Goal: Transaction & Acquisition: Purchase product/service

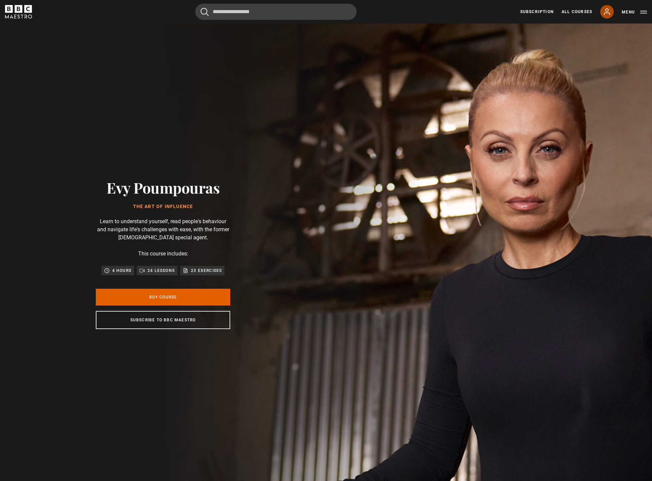
click at [606, 12] on icon at bounding box center [607, 12] width 8 height 8
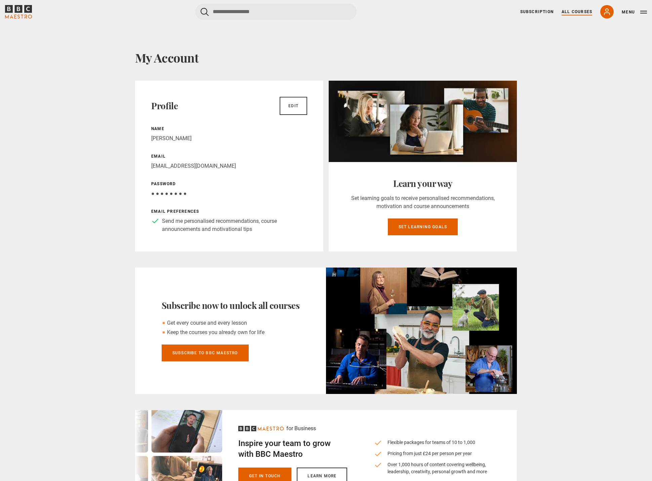
click at [574, 12] on link "All Courses" at bounding box center [576, 12] width 31 height 6
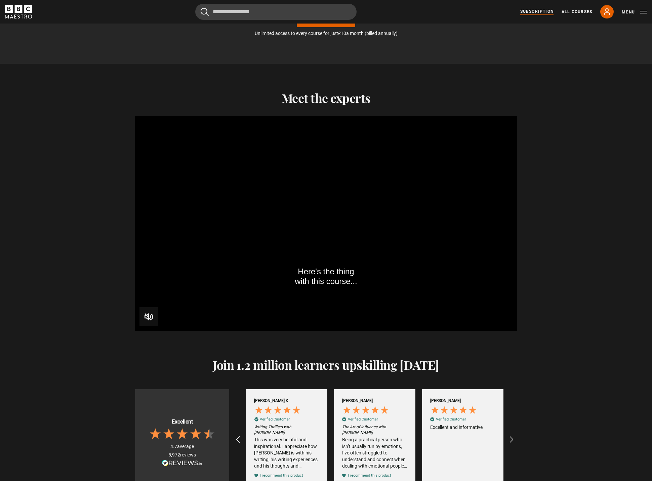
scroll to position [635, 0]
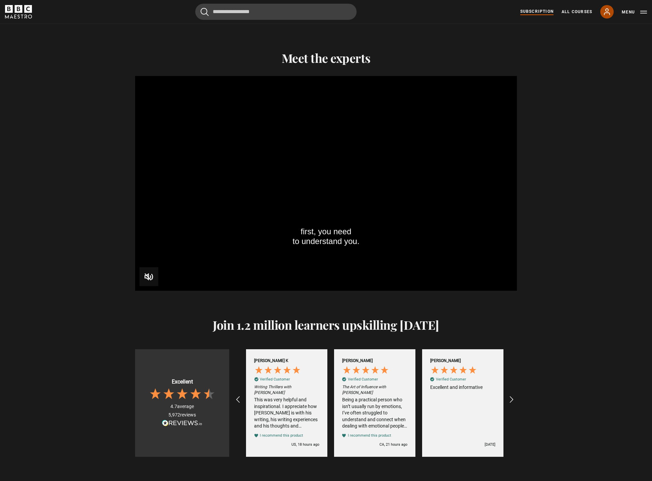
click at [604, 14] on icon at bounding box center [607, 12] width 8 height 8
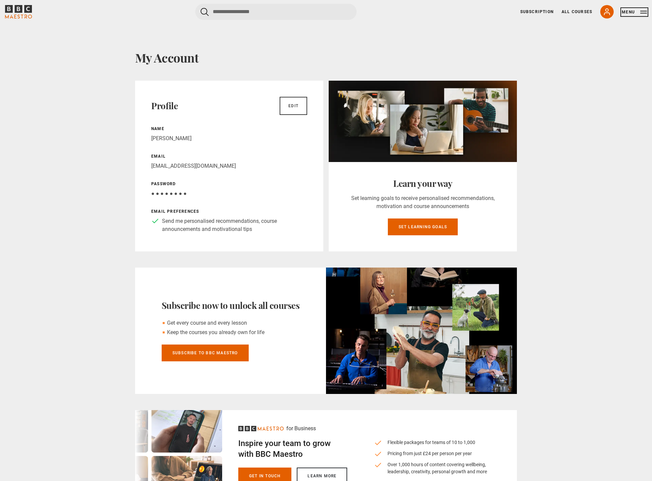
click at [646, 10] on button "Menu" at bounding box center [634, 12] width 25 height 7
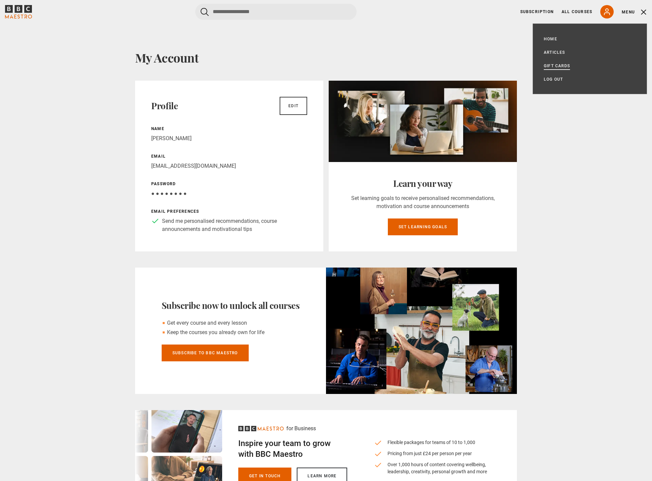
click at [550, 66] on link "Gift Cards" at bounding box center [557, 65] width 26 height 7
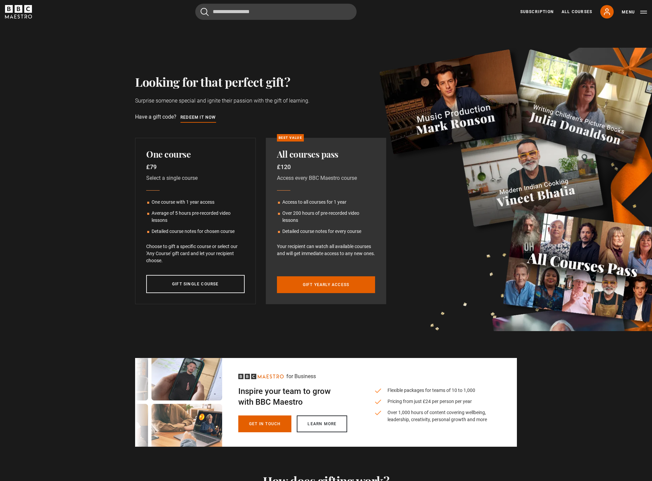
click at [41, 219] on div "Looking for that perfect gift? Surprise someone special and ignite their passio…" at bounding box center [326, 177] width 652 height 307
click at [605, 9] on icon at bounding box center [607, 12] width 8 height 8
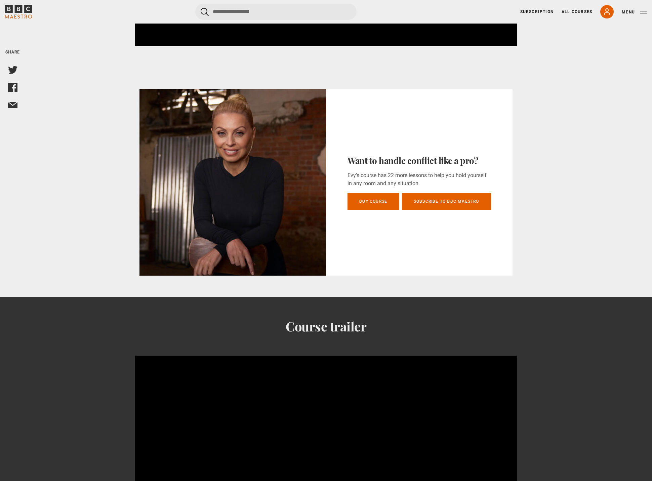
scroll to position [499, 0]
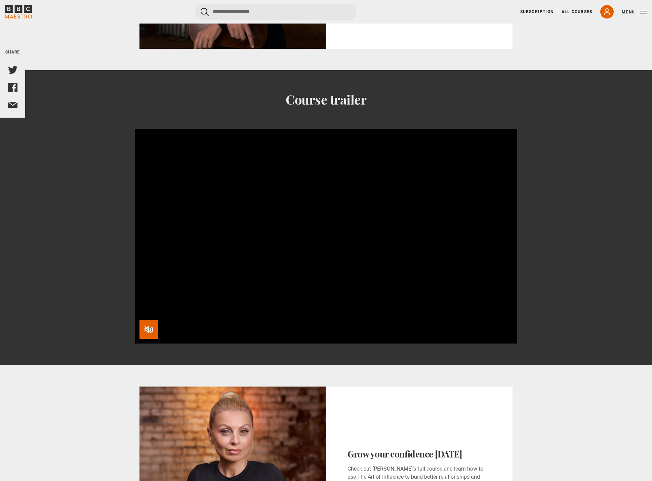
click at [153, 322] on span "Video Player" at bounding box center [148, 329] width 19 height 19
drag, startPoint x: 159, startPoint y: 306, endPoint x: 133, endPoint y: 303, distance: 26.0
click at [133, 303] on div "Course trailer Video Player is loading. Play BBC Maestro Trailer 10s Skip Back …" at bounding box center [326, 218] width 433 height 252
click at [146, 323] on span "Video Player" at bounding box center [148, 329] width 13 height 13
drag, startPoint x: 143, startPoint y: 308, endPoint x: 138, endPoint y: 308, distance: 4.7
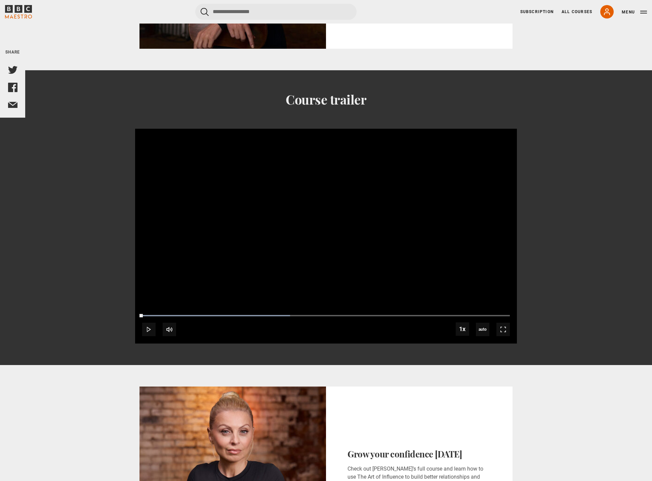
click at [138, 308] on div "10s Skip Back 10 seconds Play 10s Skip Forward 10 seconds Loaded : 40.22% 0:00 …" at bounding box center [326, 324] width 382 height 37
click at [147, 326] on span "Video Player" at bounding box center [148, 329] width 13 height 13
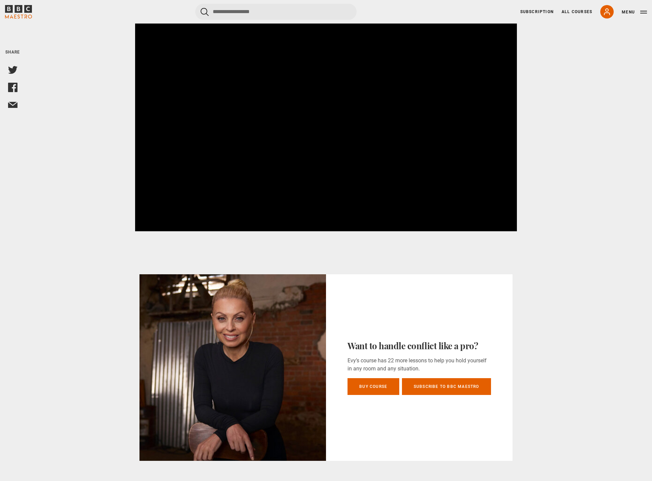
scroll to position [136, 0]
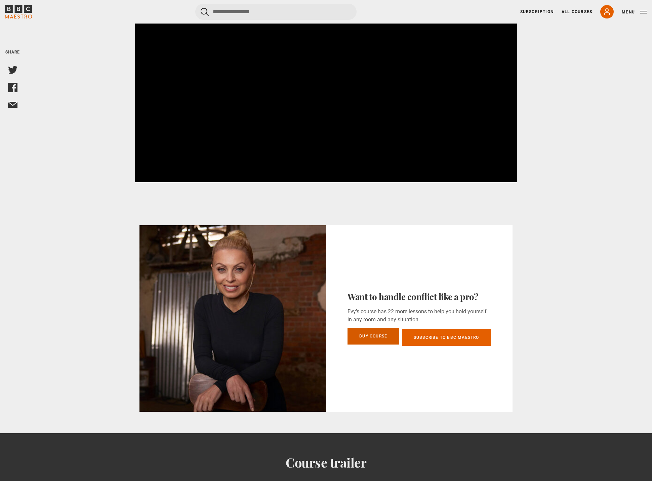
click at [376, 328] on link "Buy course" at bounding box center [373, 336] width 52 height 17
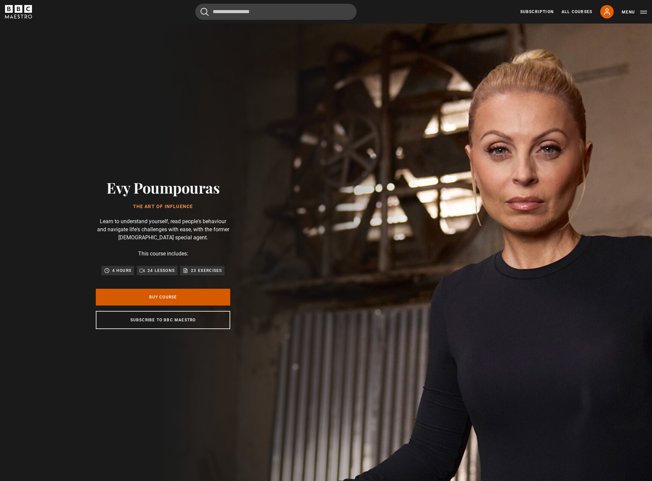
click at [202, 303] on link "Buy Course" at bounding box center [163, 297] width 134 height 17
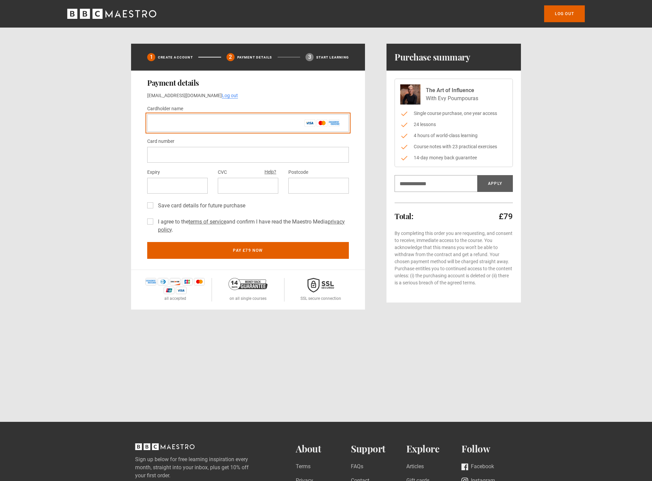
click at [172, 127] on input "Cardholder name *" at bounding box center [248, 122] width 202 height 17
type input "**********"
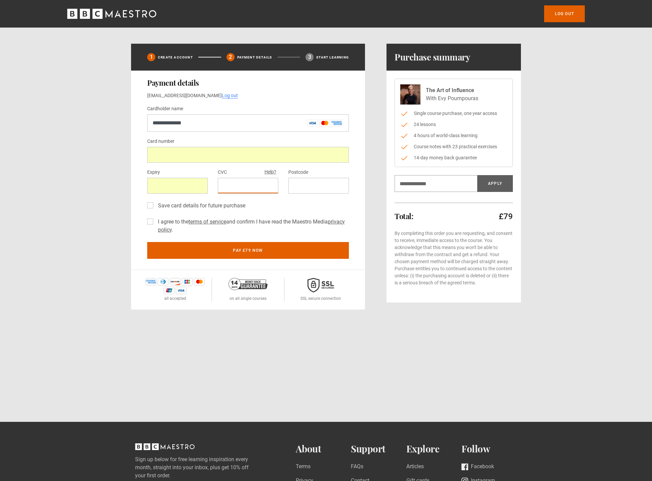
click at [309, 177] on div "Postcode" at bounding box center [318, 181] width 60 height 26
click at [236, 205] on label "Save card details for future purchase" at bounding box center [200, 206] width 90 height 8
click at [160, 225] on label "I agree to the terms of service and confirm I have read the Maestro Media priva…" at bounding box center [252, 226] width 194 height 16
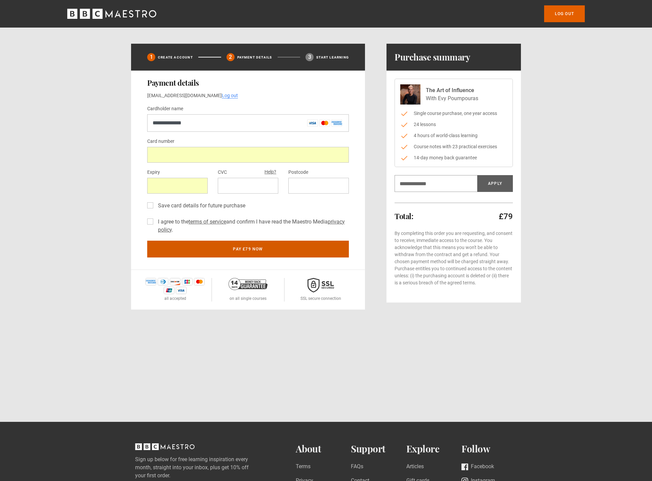
click at [232, 246] on button "Pay £79 now" at bounding box center [248, 249] width 202 height 17
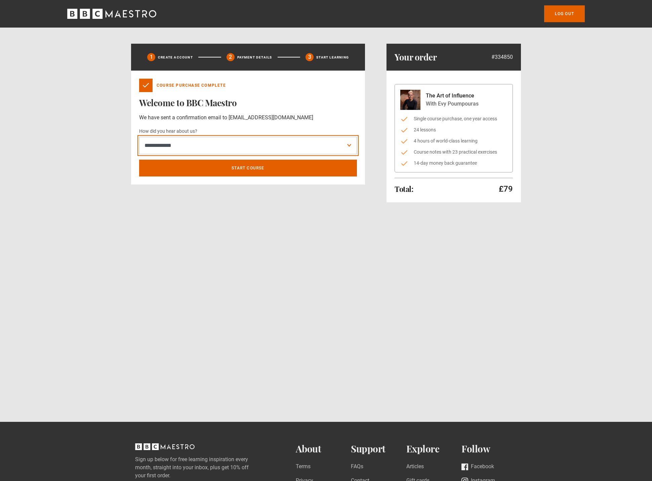
click at [139, 137] on select "**********" at bounding box center [248, 145] width 218 height 17
select select "******"
click option "**********" at bounding box center [0, 0] width 0 height 0
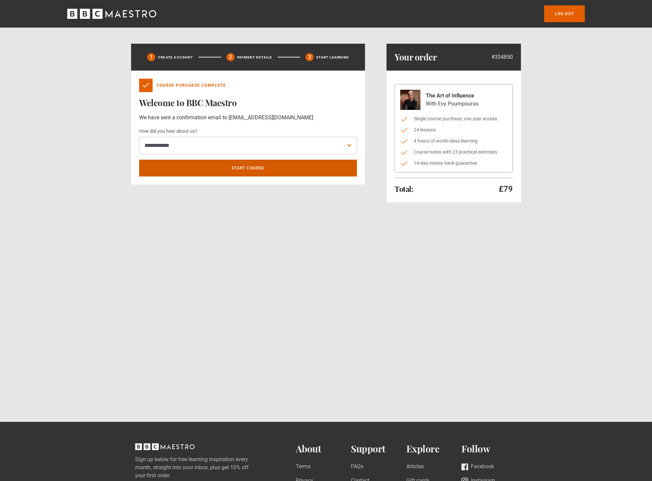
click at [184, 169] on link "Start course" at bounding box center [248, 168] width 218 height 17
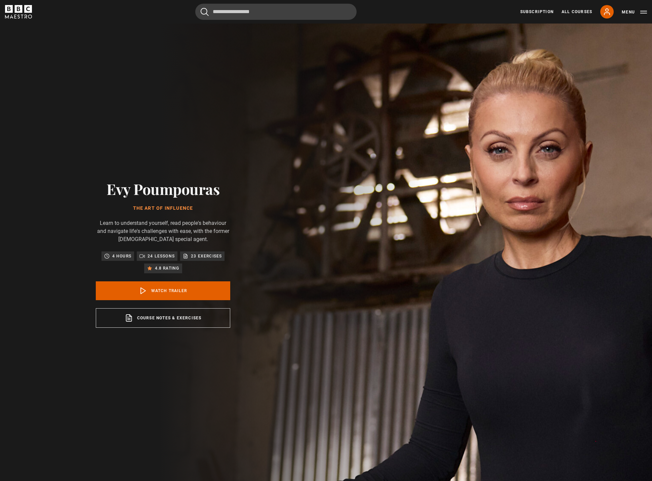
scroll to position [484, 0]
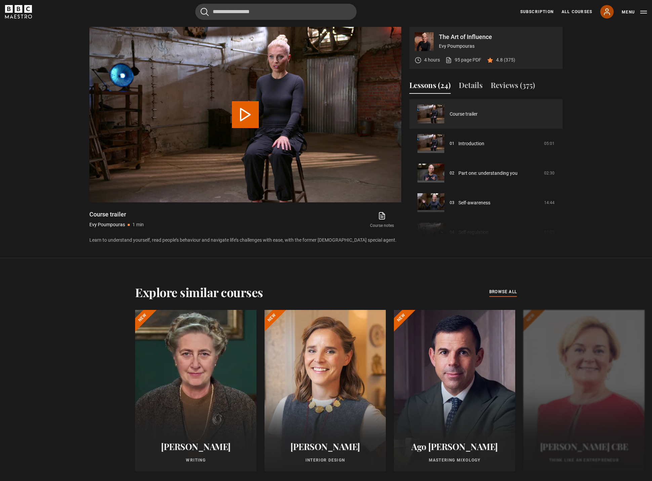
click at [605, 12] on icon at bounding box center [607, 12] width 8 height 8
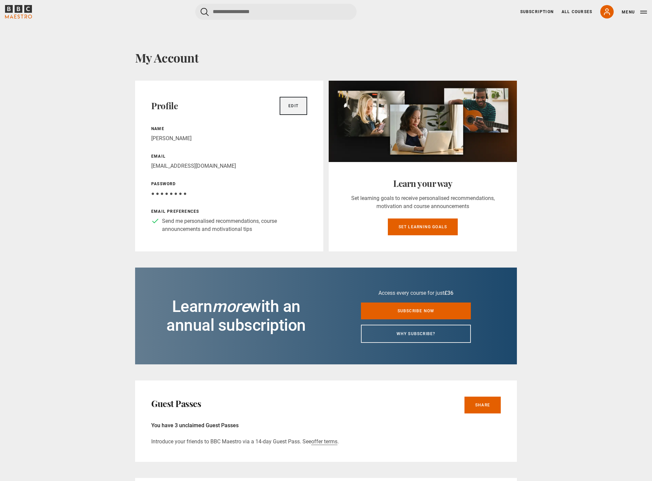
click at [286, 109] on link "Edit" at bounding box center [294, 106] width 28 height 18
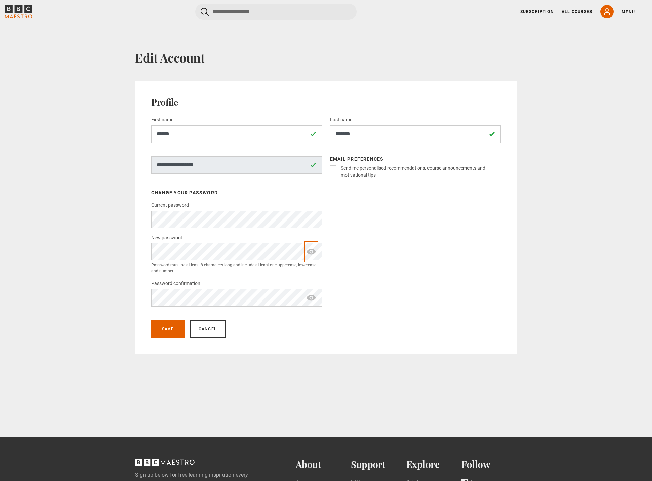
click at [314, 251] on span "show password" at bounding box center [311, 251] width 11 height 17
click at [164, 332] on button "Save" at bounding box center [167, 329] width 33 height 18
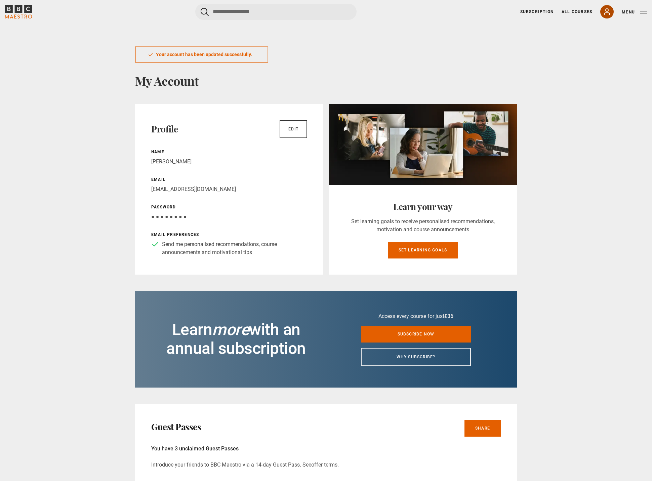
click at [610, 14] on icon at bounding box center [607, 12] width 8 height 8
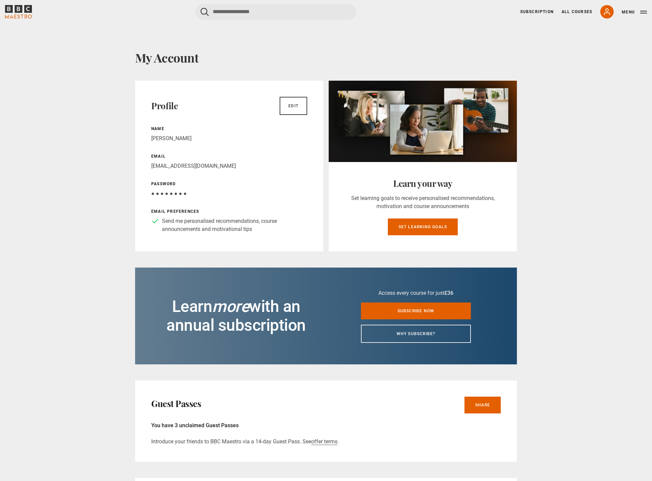
click at [608, 14] on icon at bounding box center [607, 12] width 8 height 8
click at [608, 12] on icon at bounding box center [607, 12] width 8 height 8
click at [608, 10] on icon at bounding box center [607, 12] width 8 height 8
click at [9, 8] on icon "BBC Maestro" at bounding box center [9, 9] width 8 height 8
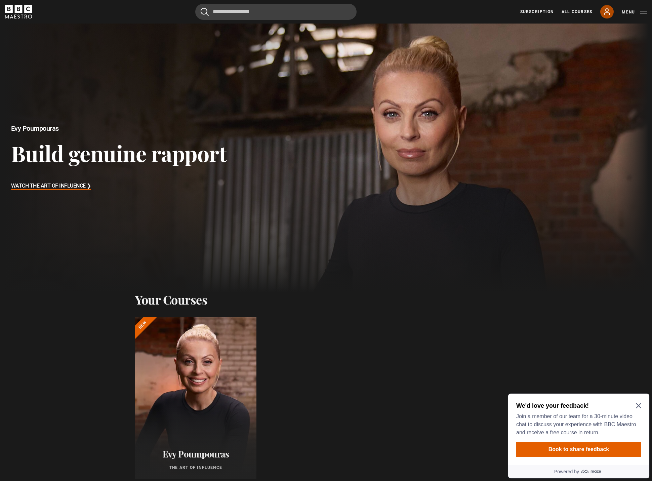
click at [606, 11] on icon at bounding box center [606, 12] width 5 height 6
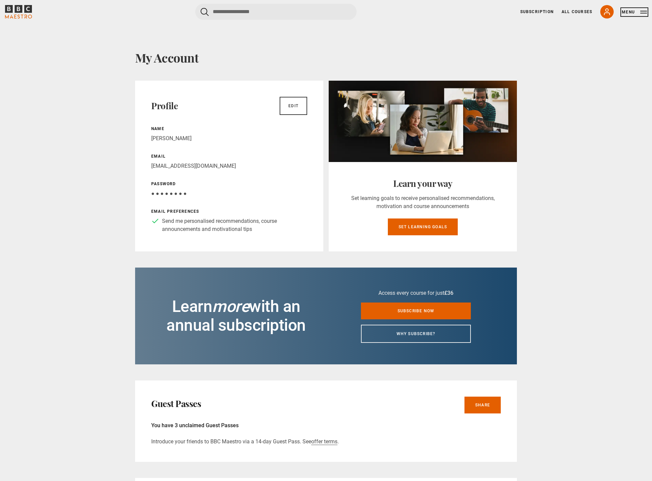
click at [646, 11] on button "Menu" at bounding box center [634, 12] width 25 height 7
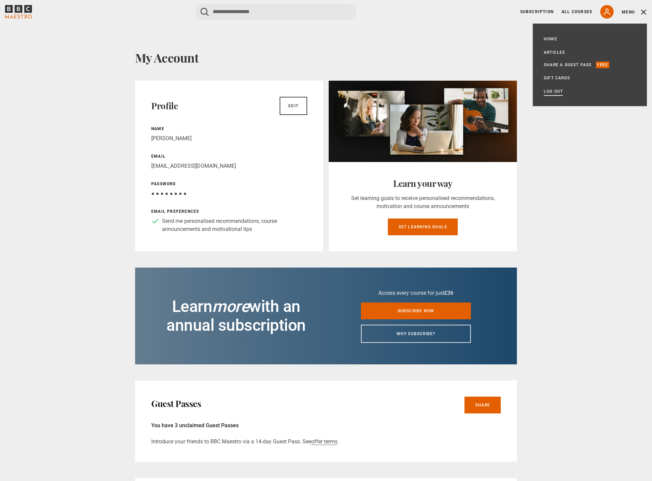
click at [548, 93] on link "Log out" at bounding box center [553, 91] width 19 height 7
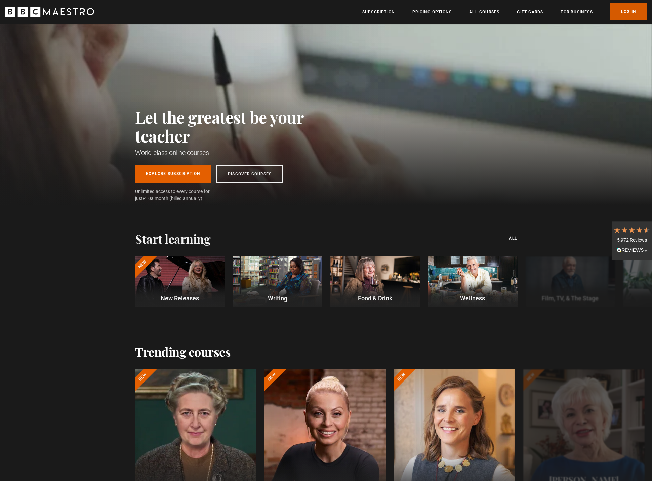
click at [635, 17] on link "Log In" at bounding box center [628, 11] width 37 height 17
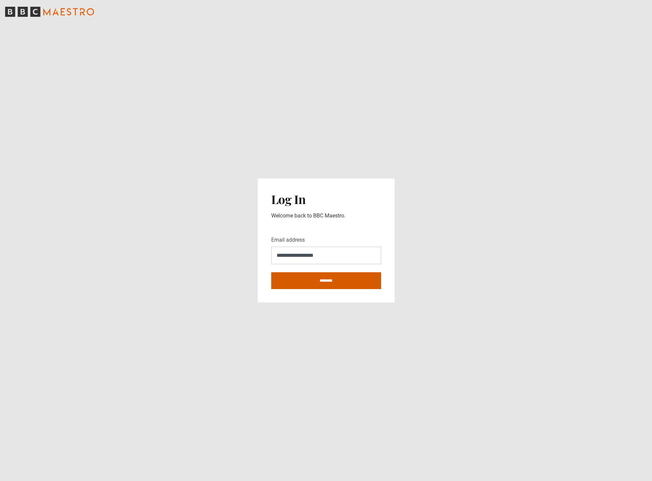
type input "**********"
click at [326, 286] on input "********" at bounding box center [326, 280] width 110 height 17
type input "**********"
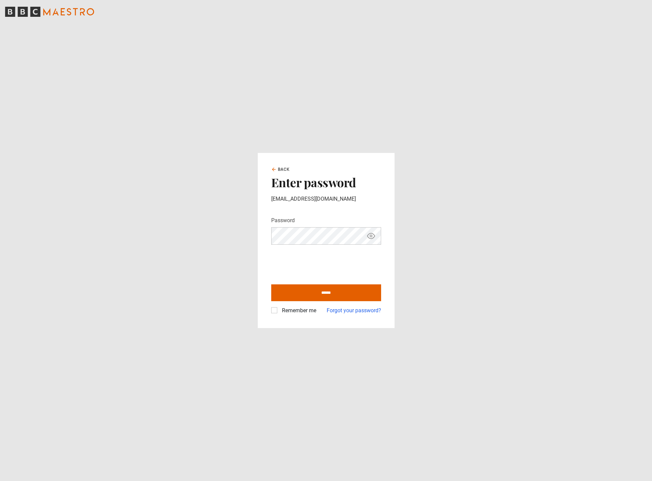
click at [372, 238] on icon "Show password" at bounding box center [371, 236] width 8 height 8
click at [330, 294] on input "******" at bounding box center [326, 292] width 110 height 17
type input "**********"
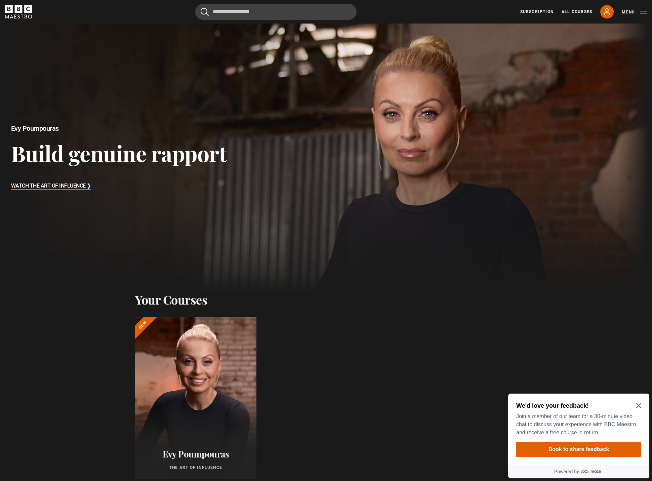
click at [637, 403] on icon "Close Maze Prompt" at bounding box center [638, 405] width 5 height 5
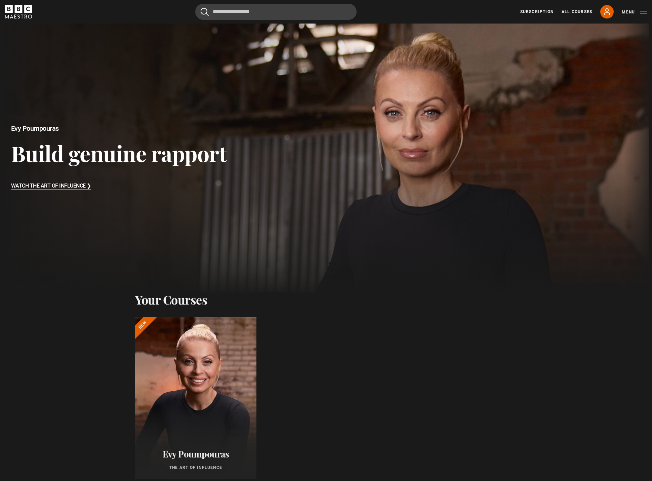
click at [352, 186] on div at bounding box center [325, 157] width 661 height 275
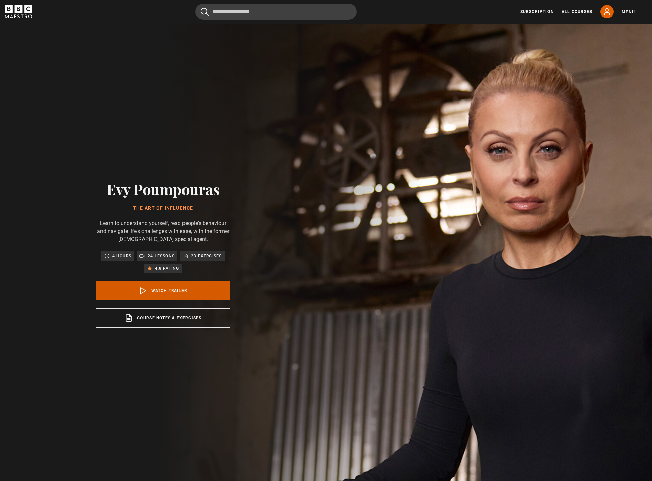
click at [161, 288] on link "Watch Trailer" at bounding box center [163, 290] width 134 height 19
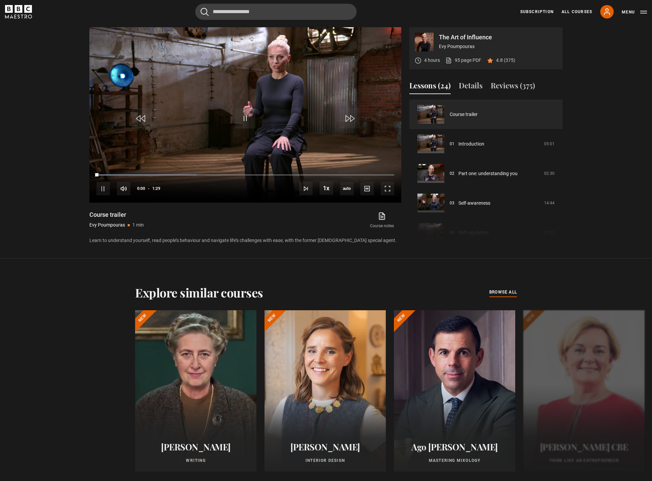
scroll to position [484, 0]
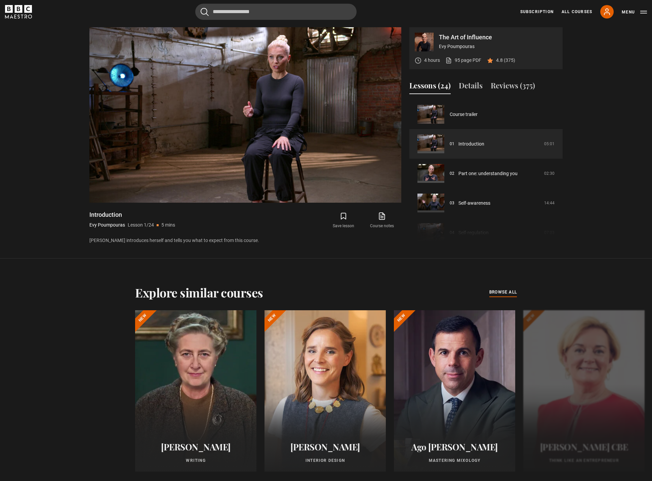
click at [599, 50] on section "The Art of Influence Evy Poumpouras 4 hours 95 page PDF (opens in new tab) 4.8 …" at bounding box center [326, 129] width 652 height 258
click at [608, 12] on icon at bounding box center [607, 12] width 8 height 8
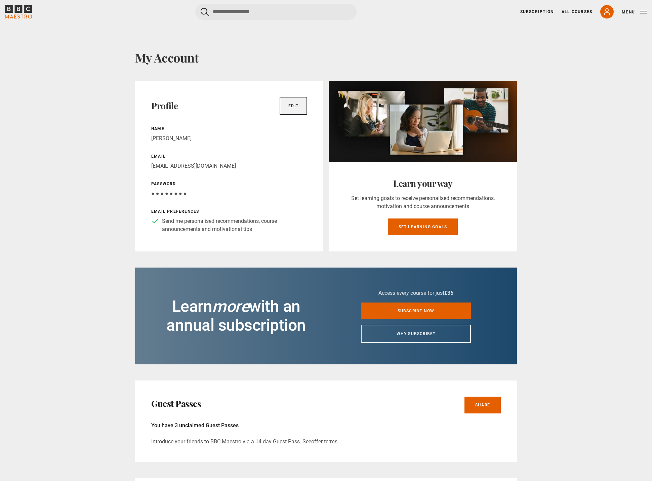
click at [297, 102] on link "Edit" at bounding box center [294, 106] width 28 height 18
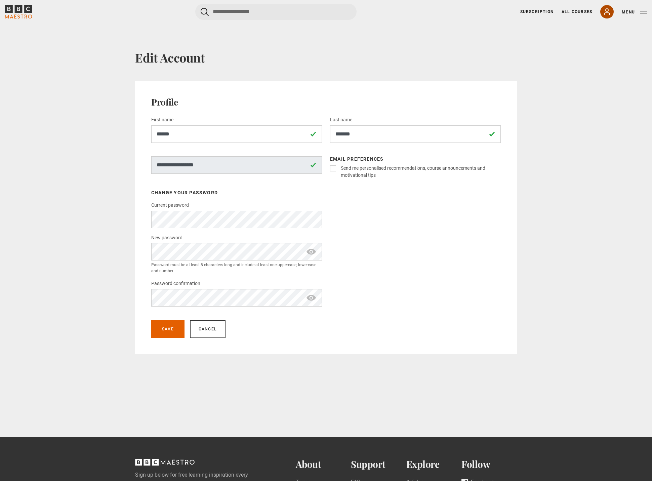
click at [609, 7] on link "My Account" at bounding box center [606, 11] width 13 height 13
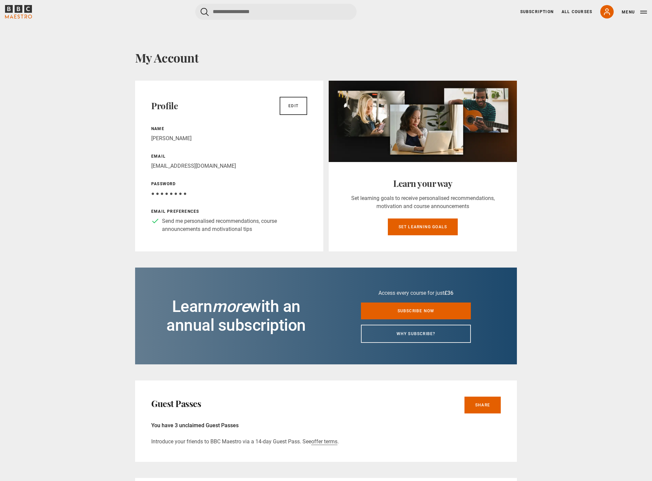
click at [636, 11] on button "Menu" at bounding box center [634, 12] width 25 height 7
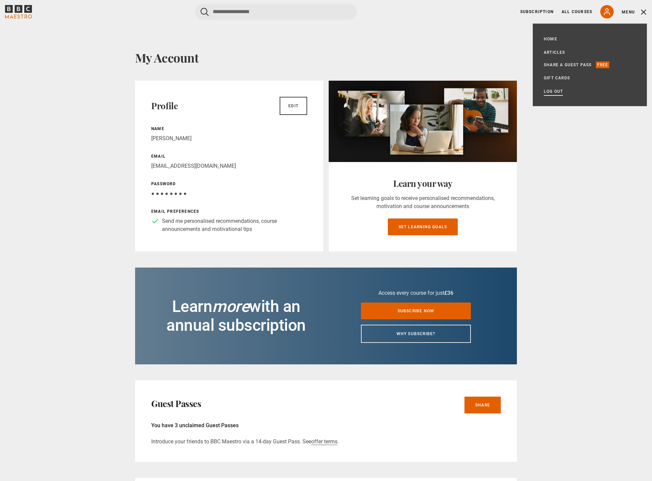
click at [555, 92] on link "Log out" at bounding box center [553, 91] width 19 height 7
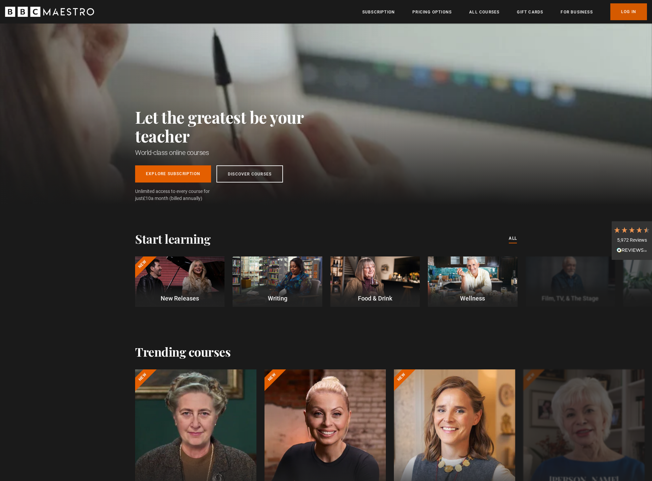
click at [622, 10] on link "Log In" at bounding box center [628, 11] width 37 height 17
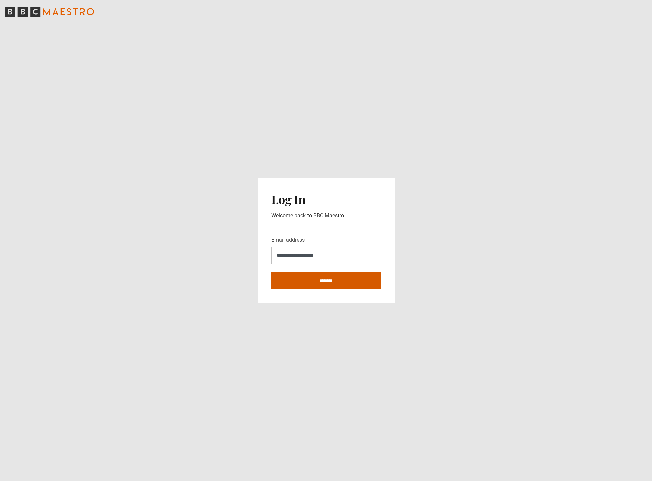
type input "**********"
click at [324, 280] on input "********" at bounding box center [326, 280] width 110 height 17
type input "**********"
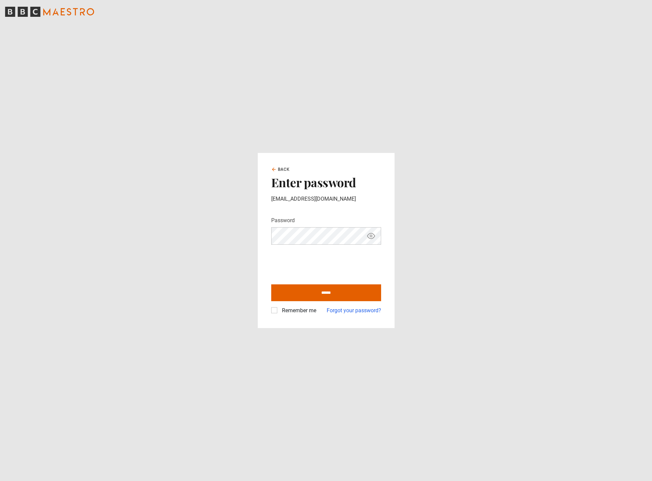
click at [368, 235] on icon "Show password" at bounding box center [371, 236] width 8 height 8
click at [309, 311] on label "Remember me" at bounding box center [297, 310] width 37 height 8
click at [318, 294] on input "******" at bounding box center [326, 292] width 110 height 17
type input "**********"
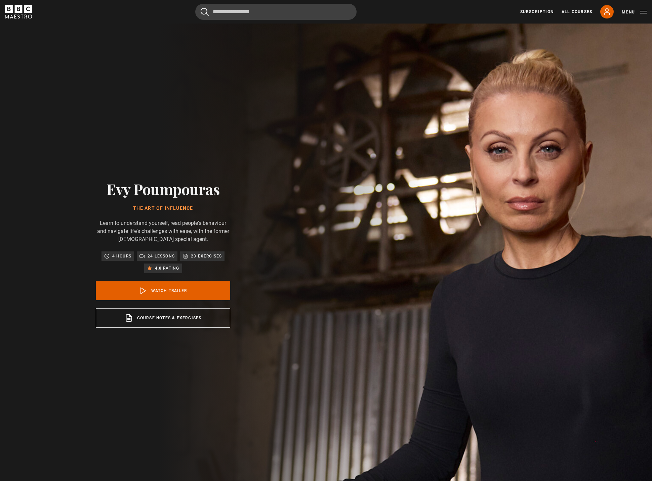
scroll to position [484, 0]
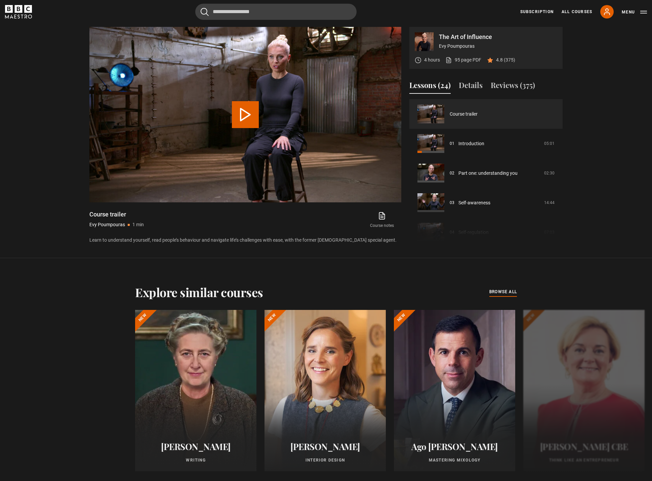
click at [27, 179] on section "The Art of Influence Evy Poumpouras 4 hours 95 page PDF (opens in new tab) 4.8 …" at bounding box center [326, 129] width 652 height 258
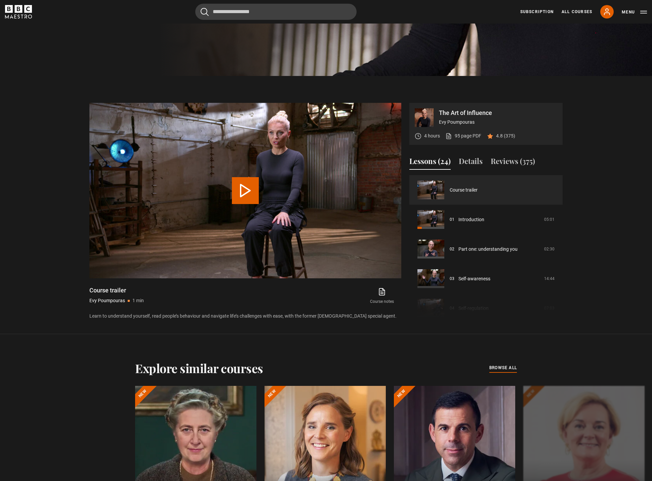
scroll to position [393, 0]
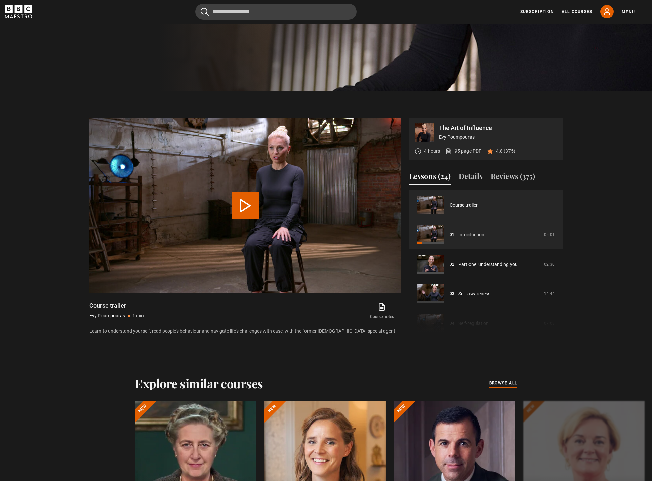
click at [468, 235] on link "Introduction" at bounding box center [471, 234] width 26 height 7
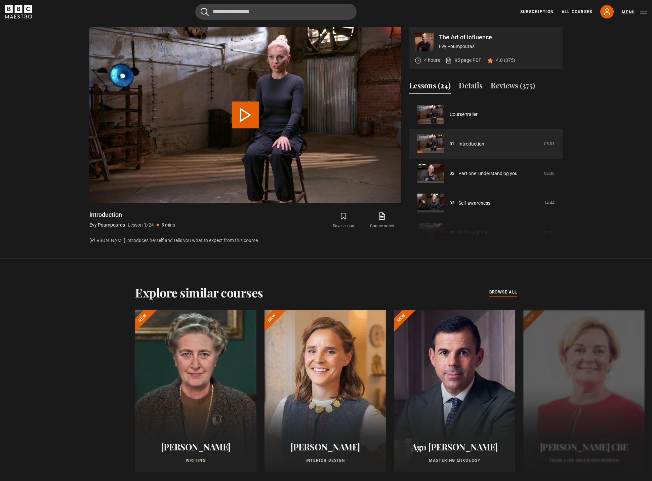
scroll to position [484, 0]
click at [252, 118] on button "Play Lesson Introduction" at bounding box center [245, 114] width 27 height 27
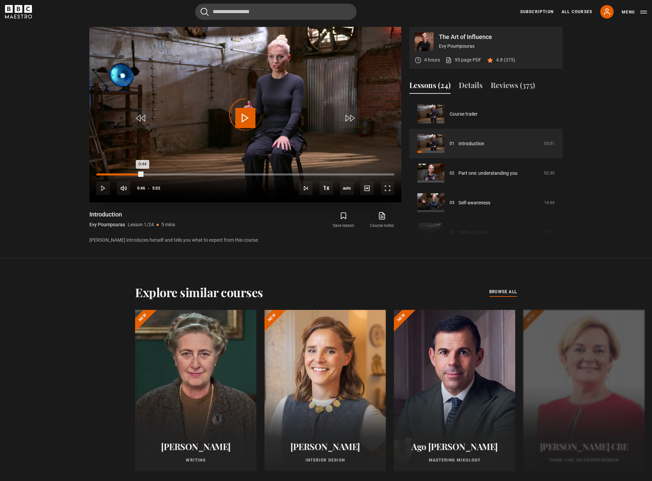
drag, startPoint x: 144, startPoint y: 175, endPoint x: 97, endPoint y: 175, distance: 47.0
click at [97, 175] on div "0:44" at bounding box center [119, 174] width 46 height 2
drag, startPoint x: 138, startPoint y: 175, endPoint x: 100, endPoint y: 174, distance: 37.6
click at [100, 174] on div "0:42" at bounding box center [117, 174] width 42 height 2
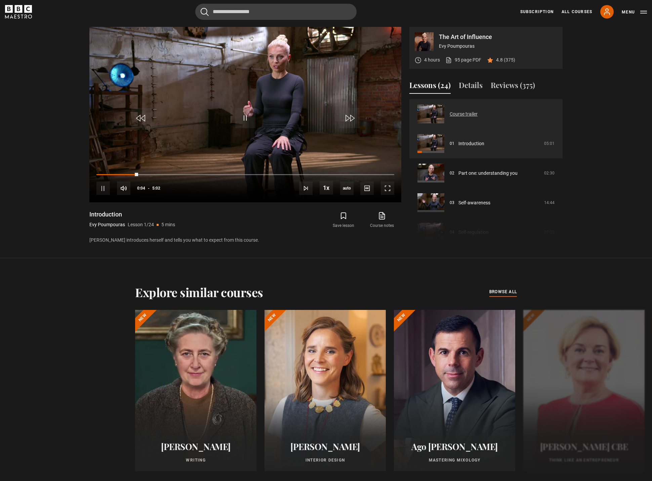
click at [450, 111] on link "Course trailer" at bounding box center [464, 114] width 28 height 7
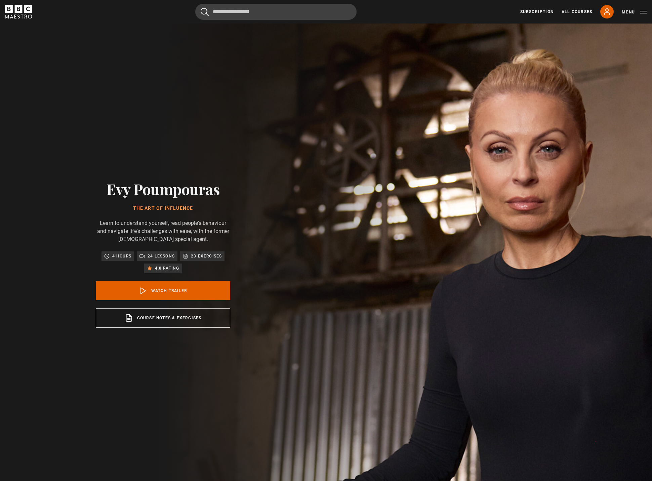
scroll to position [484, 0]
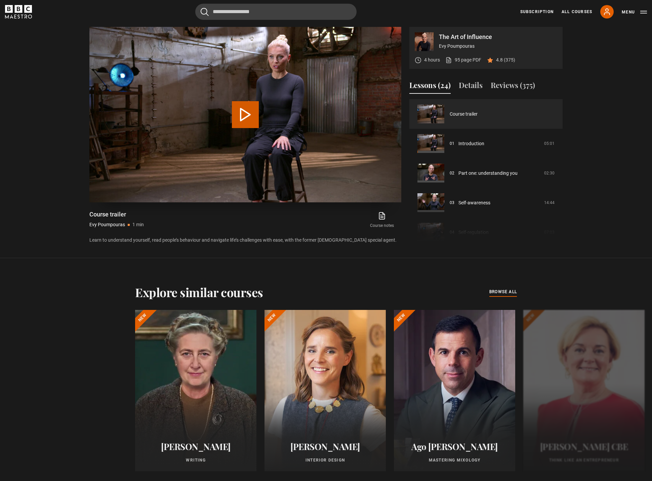
click at [245, 117] on button "Play Video" at bounding box center [245, 114] width 27 height 27
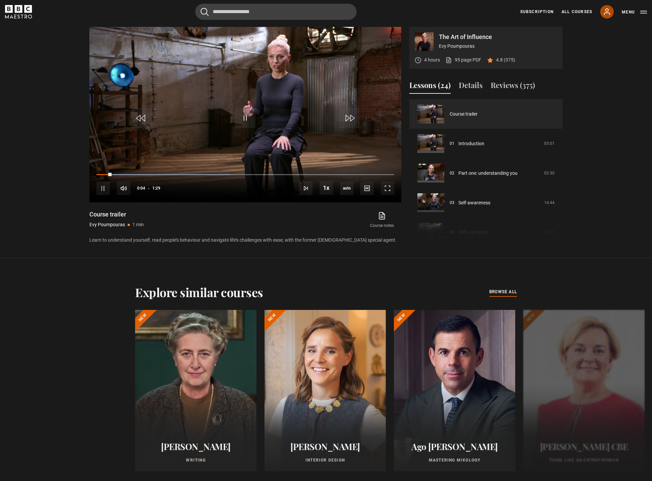
click at [608, 15] on icon at bounding box center [607, 12] width 8 height 8
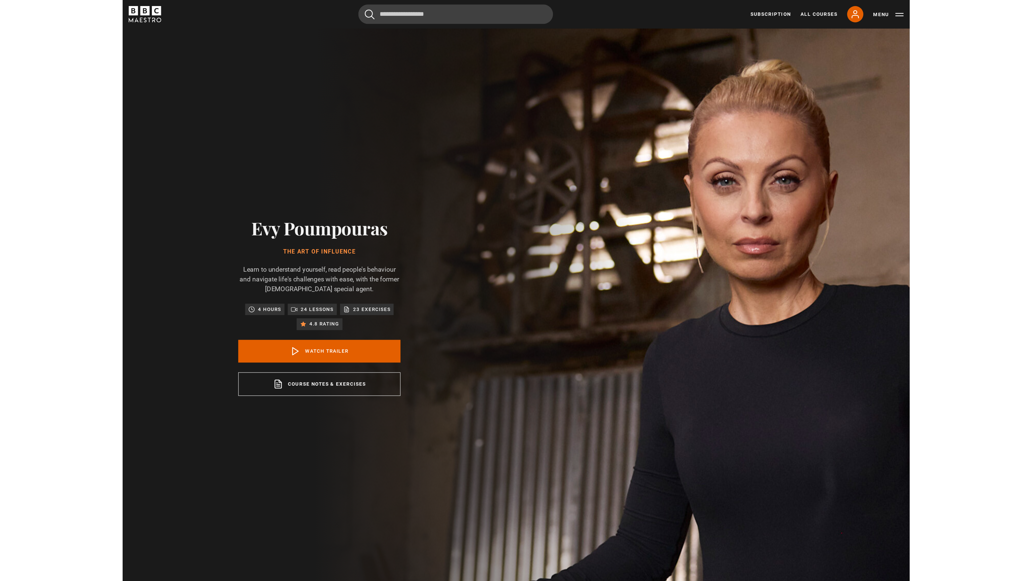
scroll to position [484, 0]
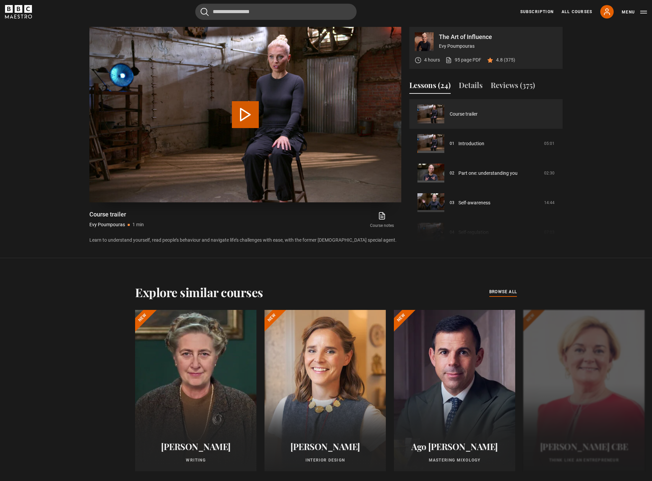
click at [242, 114] on button "Play Video" at bounding box center [245, 114] width 27 height 27
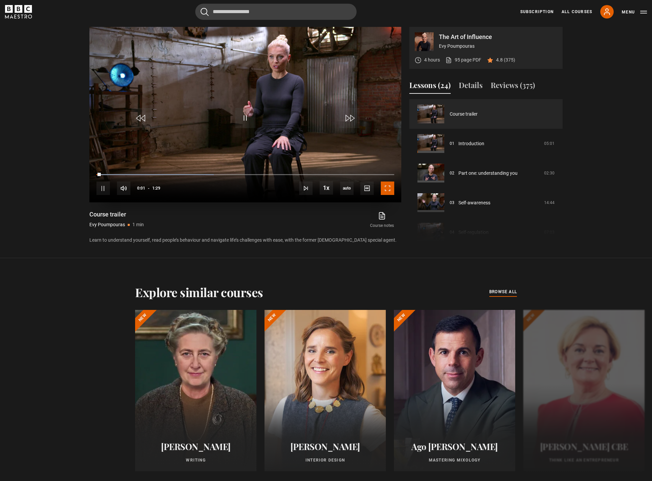
click at [386, 195] on span "Video Player" at bounding box center [387, 187] width 13 height 13
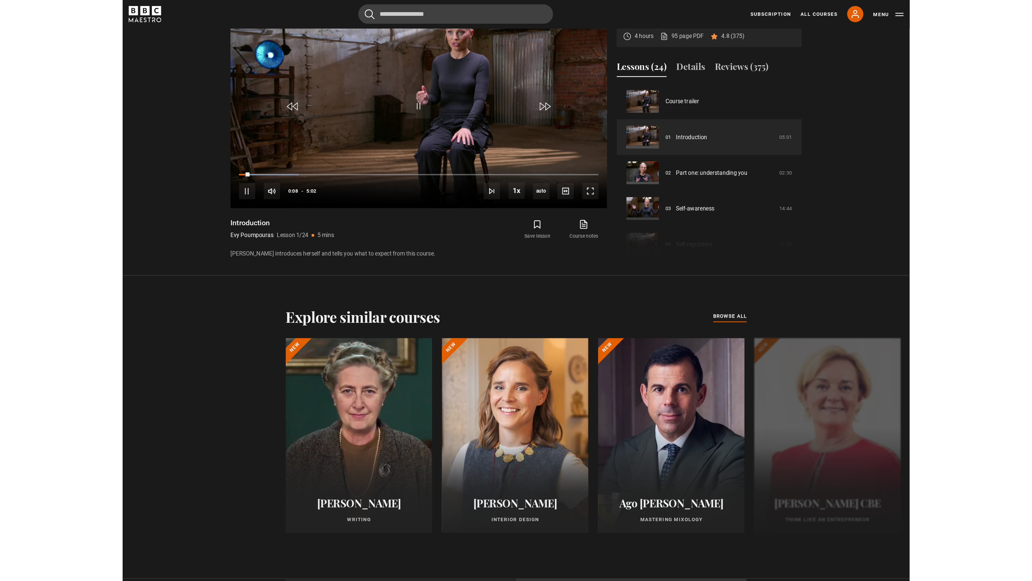
scroll to position [448, 0]
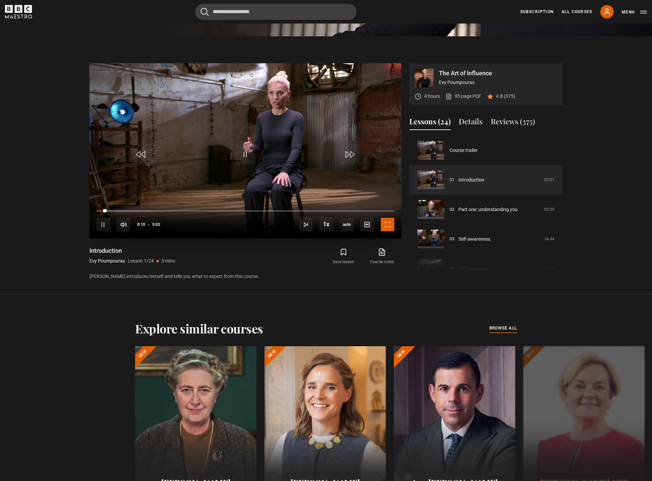
click at [389, 223] on span "Video Player" at bounding box center [387, 224] width 13 height 13
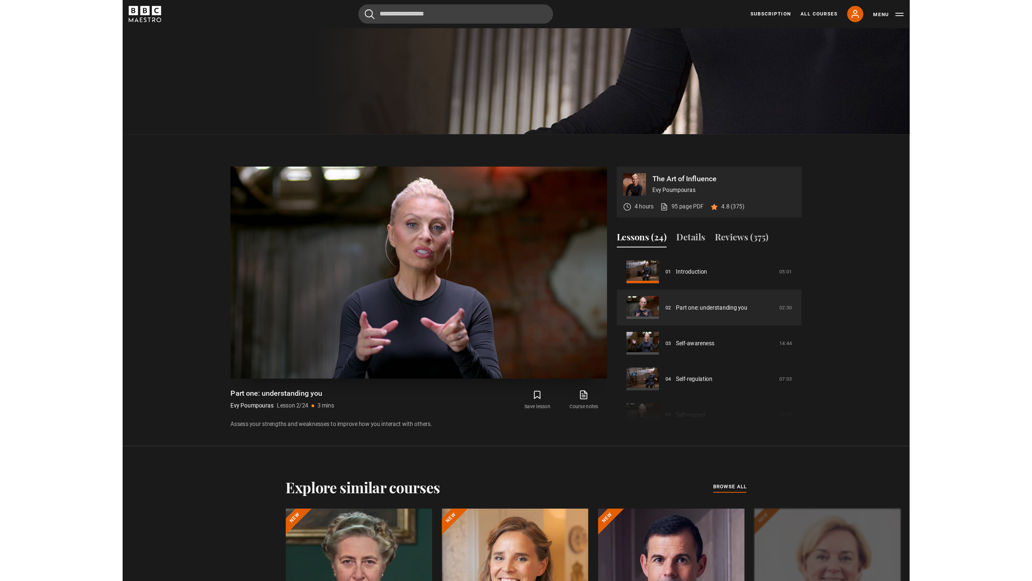
scroll to position [357, 0]
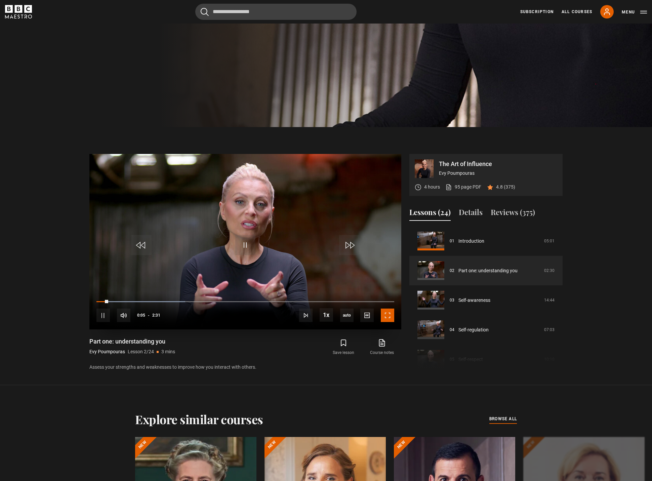
click at [388, 314] on span "Video Player" at bounding box center [387, 314] width 13 height 13
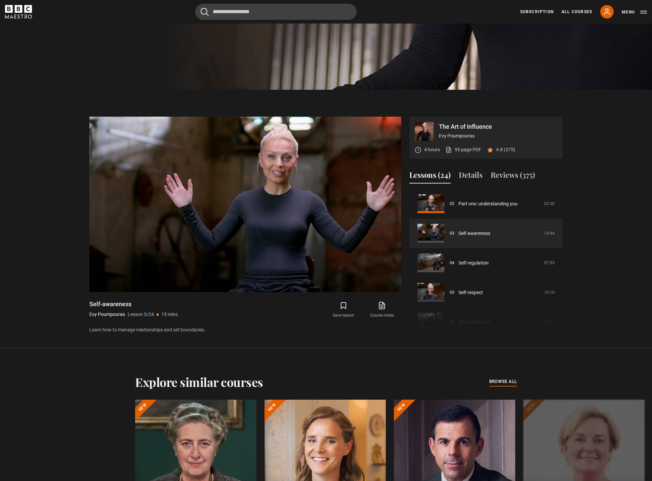
scroll to position [357, 0]
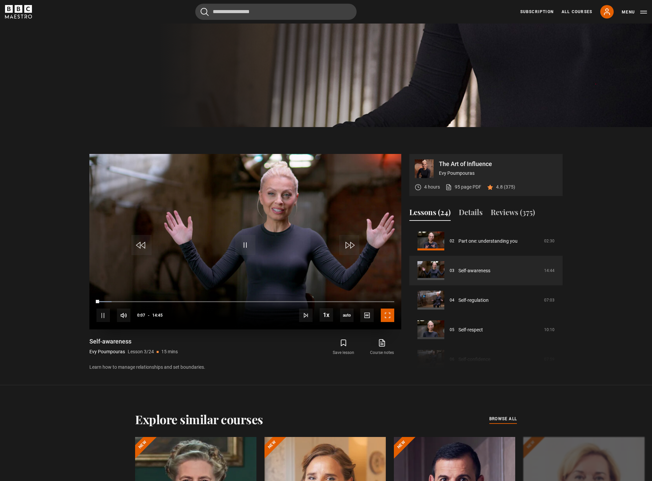
click at [388, 315] on span "Video Player" at bounding box center [387, 314] width 13 height 13
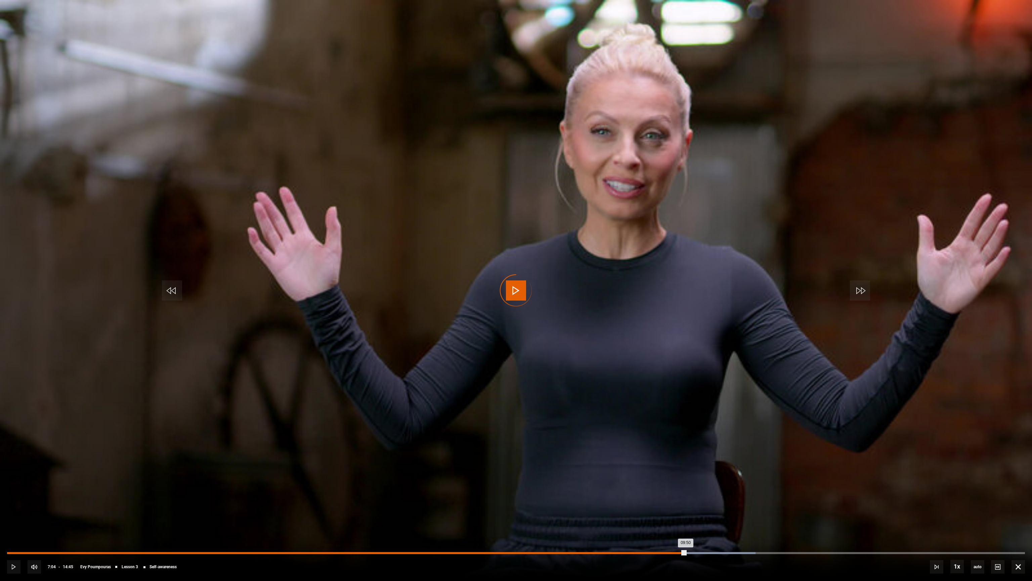
click at [496, 480] on div "07:04" at bounding box center [496, 553] width 1 height 2
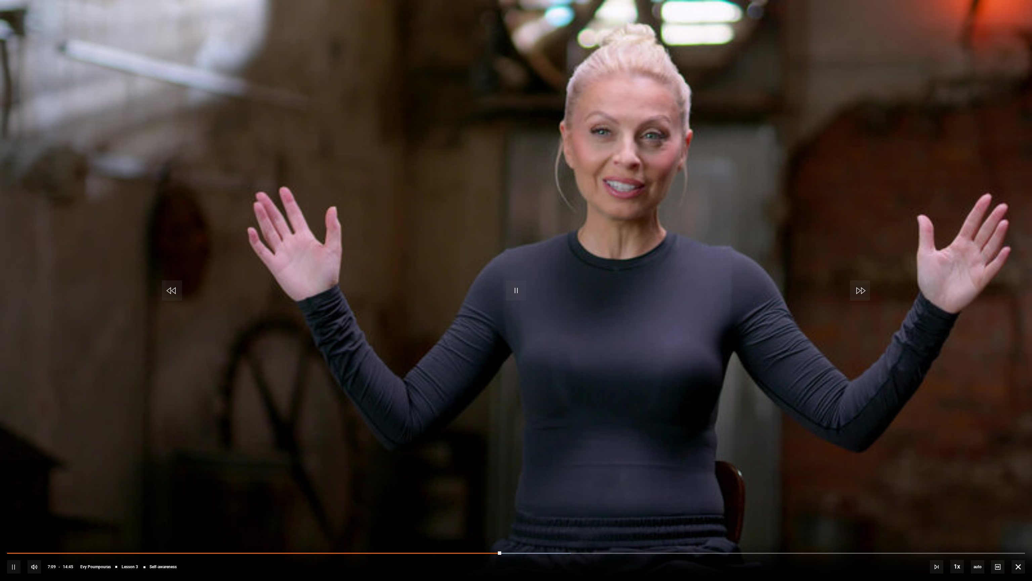
click at [465, 480] on div "10s Skip Back 10 seconds Pause 10s Skip Forward 10 seconds Loaded : 55.42% 06:3…" at bounding box center [516, 561] width 1032 height 37
click at [465, 480] on div "10s Skip Back 10 seconds Pause 10s Skip Forward 10 seconds Loaded : 55.99% 06:3…" at bounding box center [516, 561] width 1032 height 37
click at [465, 480] on div "07:12" at bounding box center [255, 553] width 497 height 2
click at [17, 480] on span "Video Player" at bounding box center [13, 566] width 13 height 13
click at [16, 480] on span "Video Player" at bounding box center [13, 566] width 13 height 13
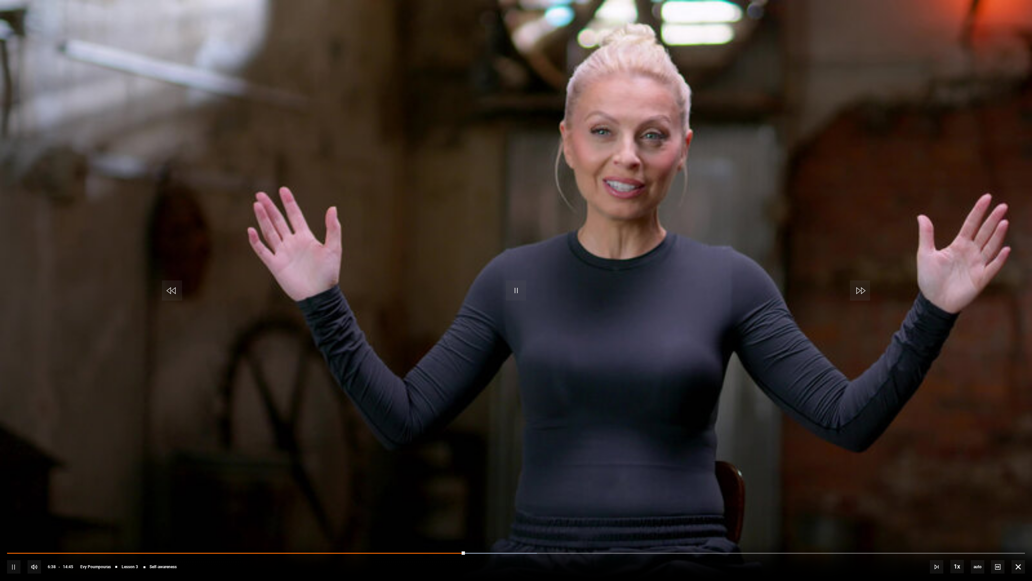
click at [465, 480] on div "10s Skip Back 10 seconds Pause 10s Skip Forward 10 seconds Loaded : 52.03% 06:3…" at bounding box center [516, 561] width 1032 height 37
click at [467, 480] on div "Loaded : 52.03% 06:39 06:39" at bounding box center [516, 553] width 1018 height 2
click at [510, 293] on span "Video Player" at bounding box center [516, 290] width 20 height 20
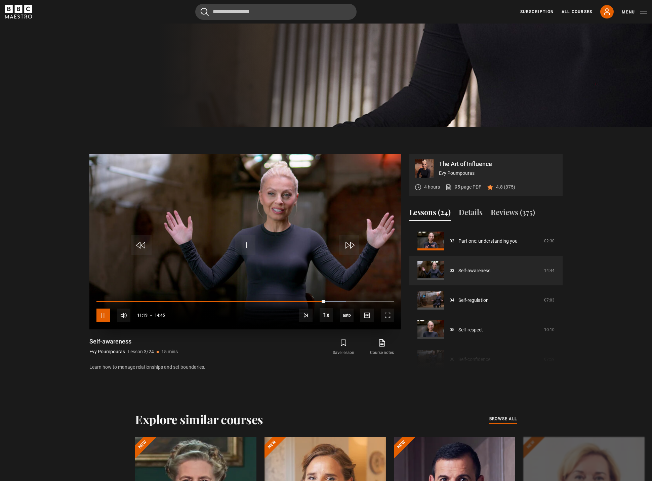
click at [103, 320] on span "Video Player" at bounding box center [102, 314] width 13 height 13
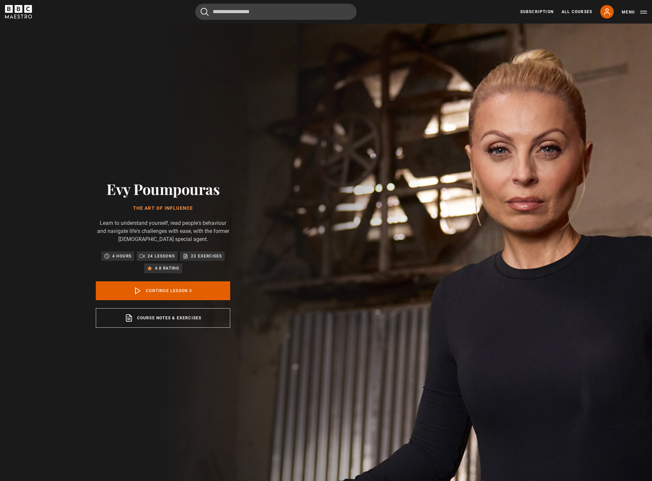
scroll to position [59, 0]
click at [165, 292] on link "Continue lesson 3" at bounding box center [163, 290] width 134 height 19
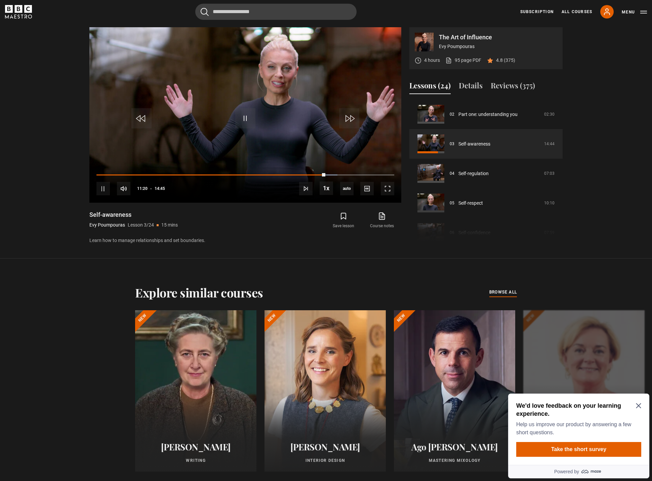
scroll to position [0, 0]
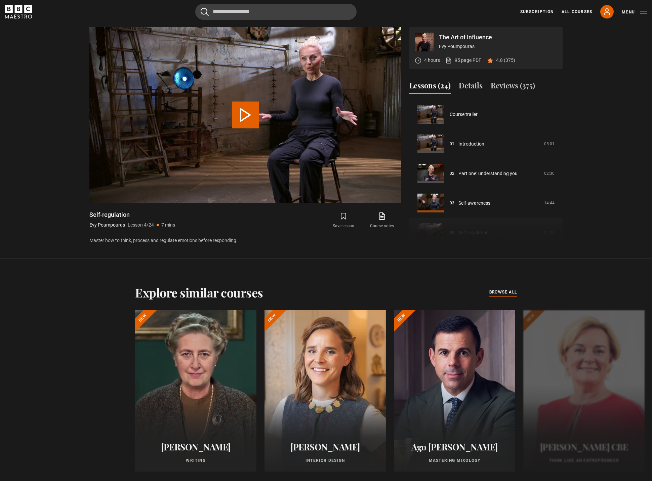
scroll to position [89, 0]
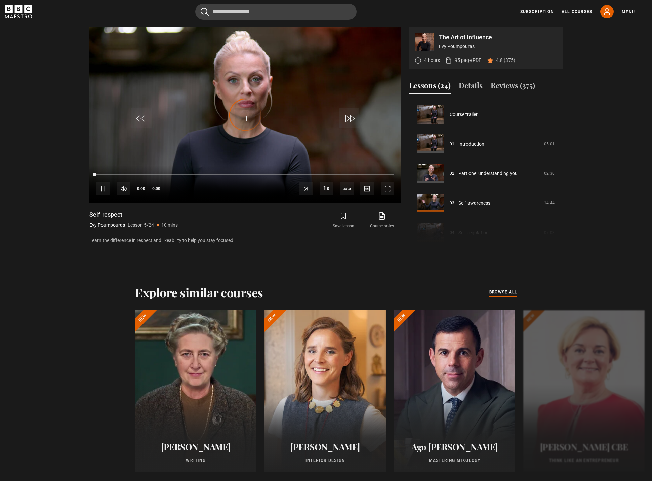
scroll to position [118, 0]
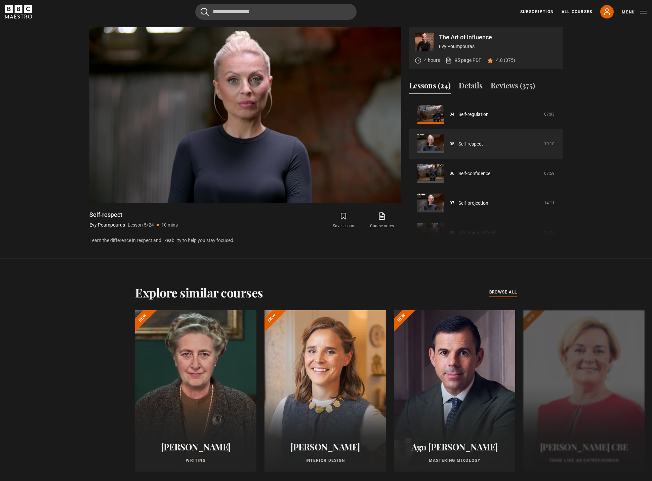
click at [611, 57] on section "The Art of Influence Evy Poumpouras 4 hours 95 page PDF (opens in new tab) 4.8 …" at bounding box center [326, 129] width 652 height 258
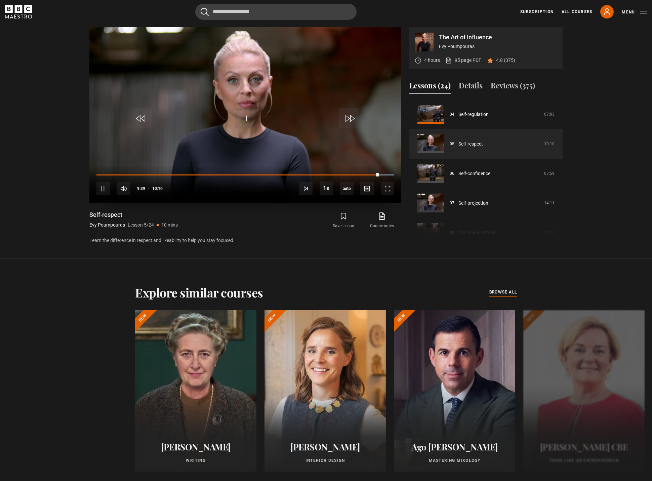
click at [94, 187] on div "10s Skip Back 10 seconds Pause 10s Skip Forward 10 seconds Loaded : 100.00% 02:…" at bounding box center [245, 183] width 312 height 37
click at [100, 194] on span "Video Player" at bounding box center [102, 188] width 13 height 13
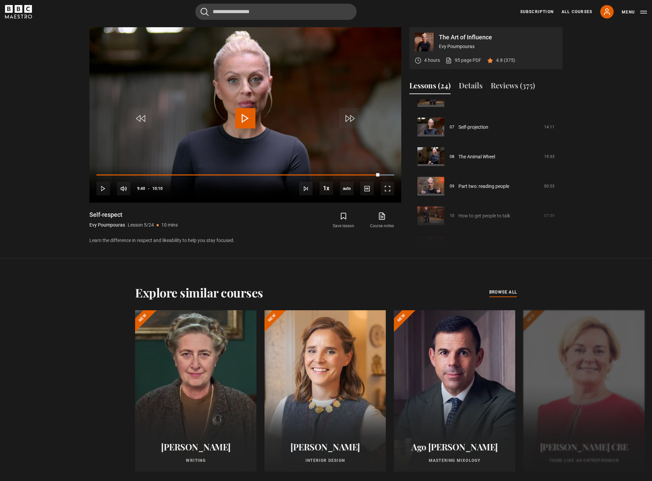
scroll to position [203, 0]
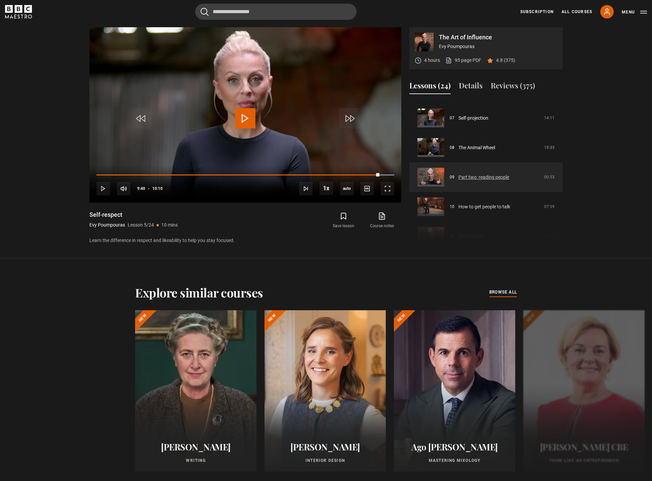
click at [458, 180] on link "Part two: reading people" at bounding box center [483, 177] width 51 height 7
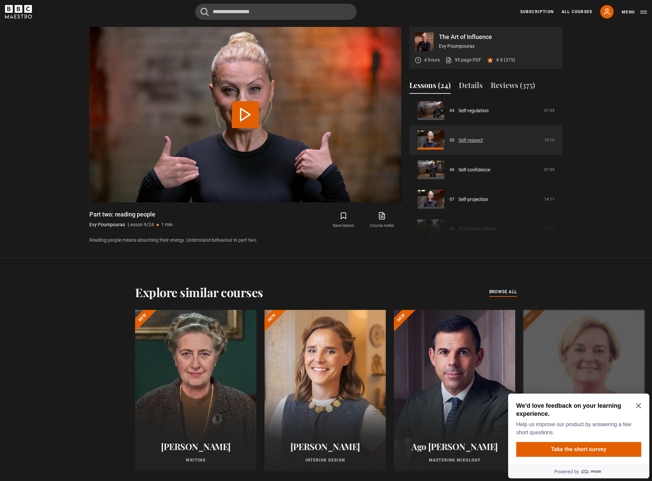
click at [458, 138] on link "Self-respect" at bounding box center [470, 140] width 25 height 7
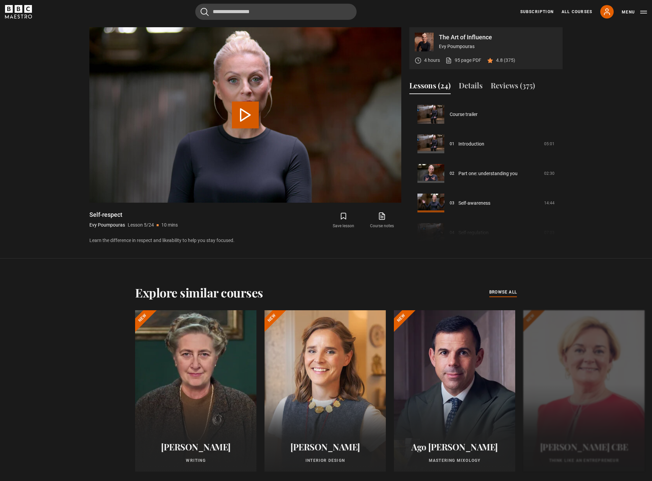
scroll to position [118, 0]
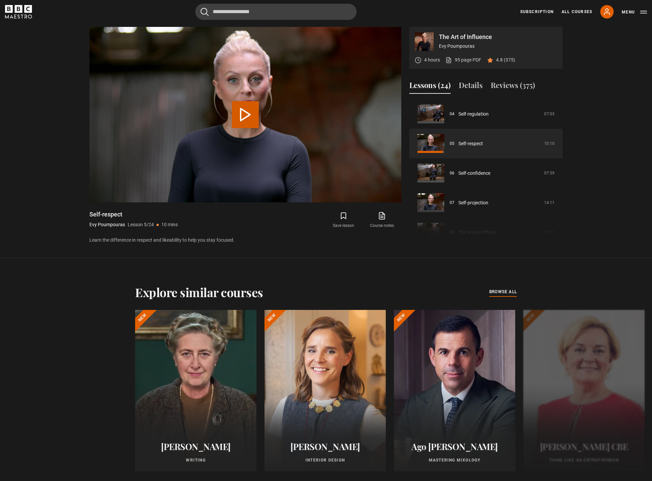
click at [248, 120] on button "Play Lesson Self-respect" at bounding box center [245, 114] width 27 height 27
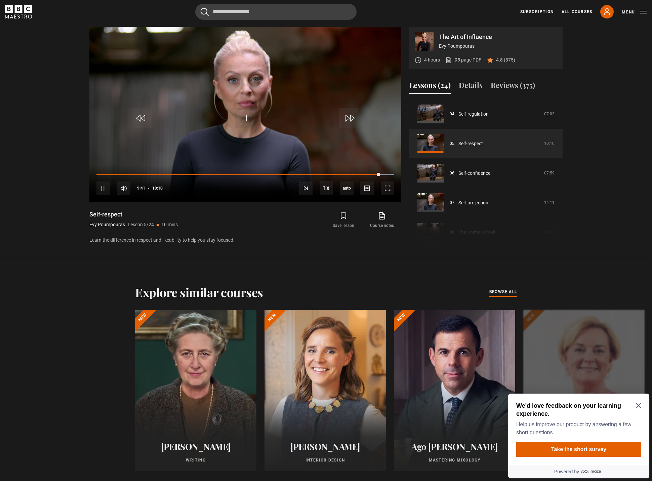
scroll to position [0, 0]
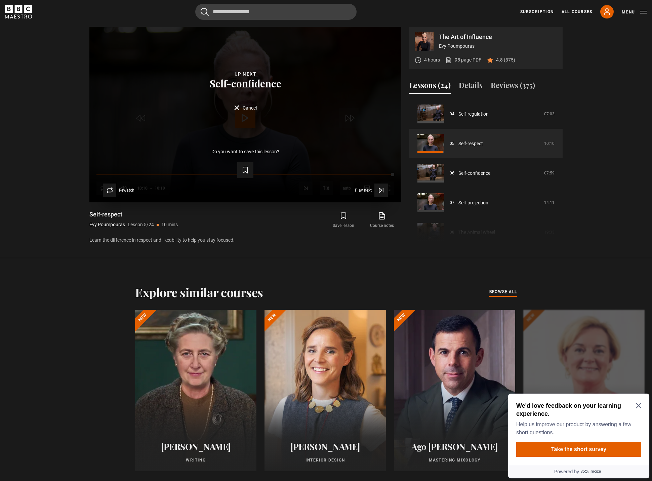
click at [245, 117] on div "Lesson Completed Up next Self-confidence Cancel Do you want to save this lesson…" at bounding box center [245, 114] width 312 height 175
click at [245, 117] on span "Cancel" at bounding box center [250, 115] width 14 height 5
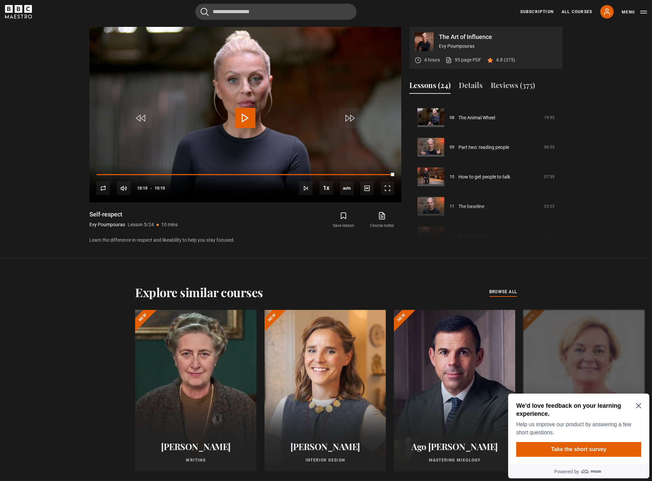
scroll to position [233, 0]
click at [494, 151] on link "Part two: reading people" at bounding box center [483, 146] width 51 height 7
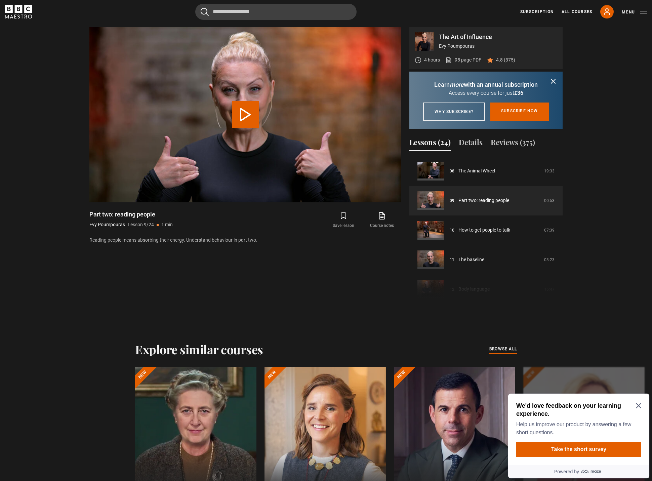
click at [551, 82] on icon "submit" at bounding box center [553, 81] width 8 height 8
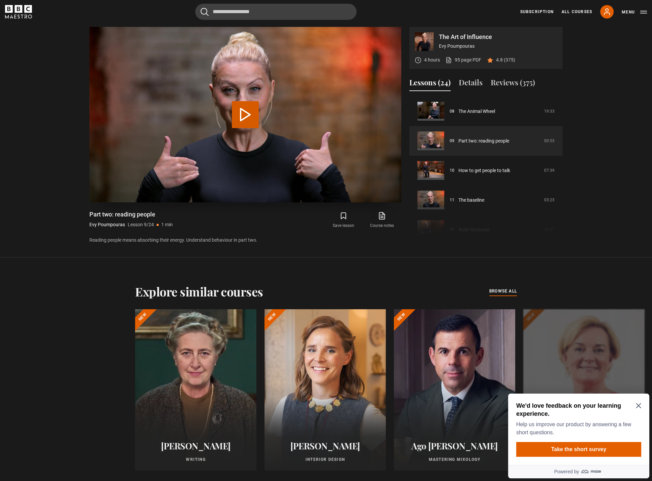
click at [247, 119] on button "Play Lesson Part two: reading people" at bounding box center [245, 114] width 27 height 27
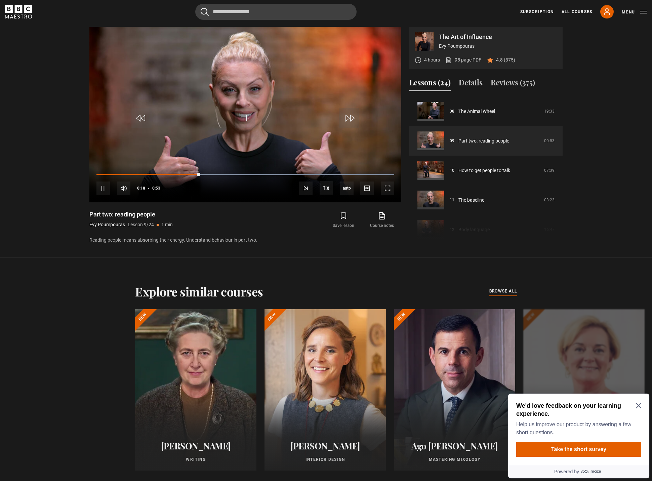
click at [640, 408] on icon "Close Maze Prompt" at bounding box center [638, 405] width 5 height 5
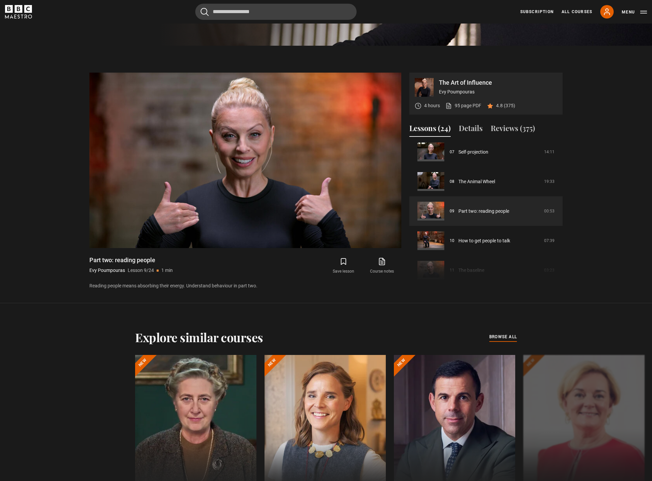
scroll to position [211, 0]
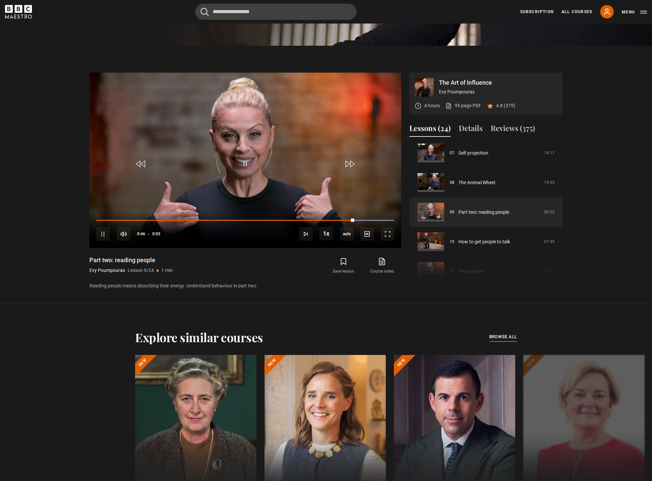
click at [48, 173] on section "The Art of Influence Evy Poumpouras 4 hours 95 page PDF (opens in new tab) 4.8 …" at bounding box center [326, 174] width 652 height 257
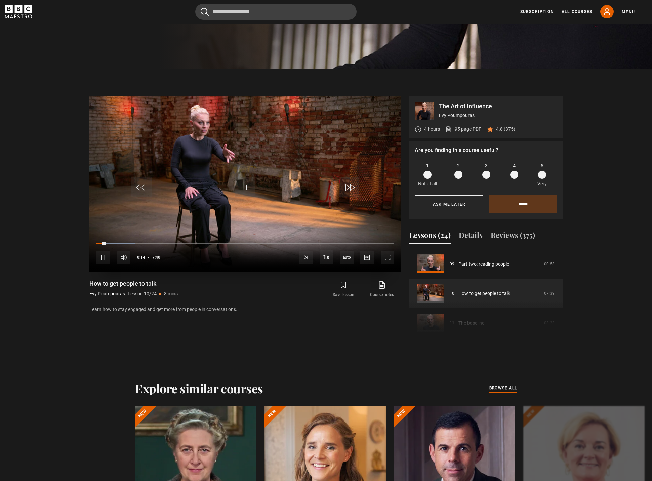
scroll to position [414, 0]
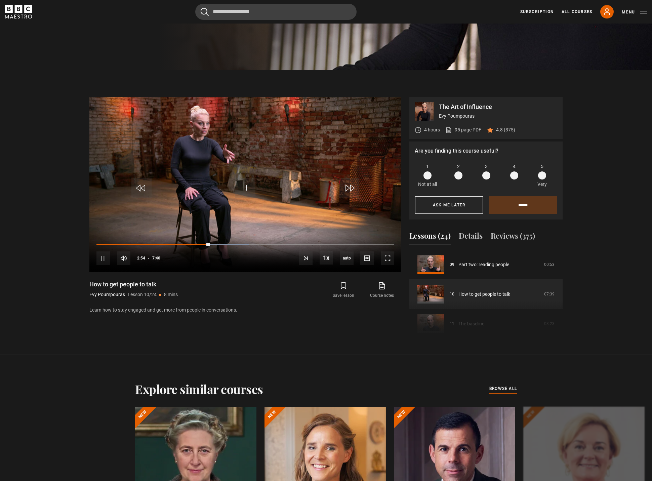
click at [539, 178] on span at bounding box center [542, 175] width 8 height 8
click at [531, 203] on input "******" at bounding box center [522, 205] width 69 height 18
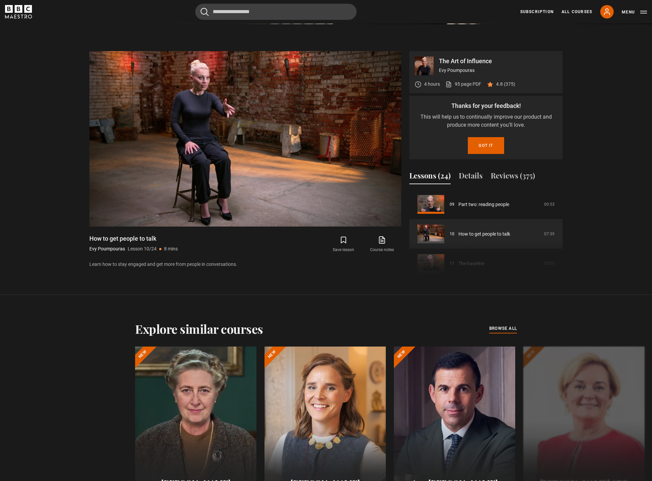
scroll to position [460, 0]
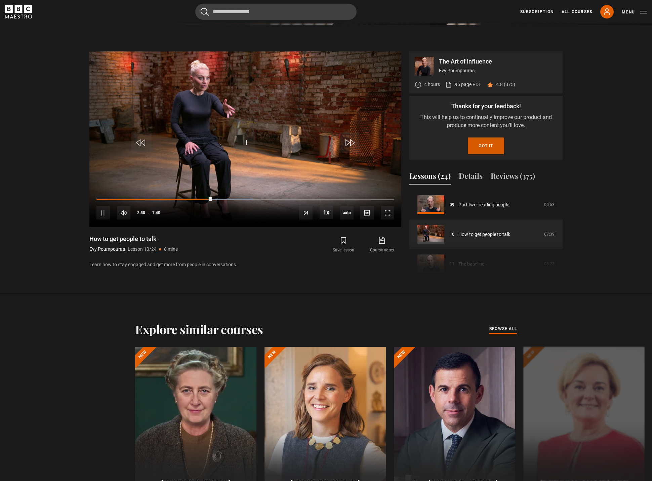
click at [472, 147] on button "Got it" at bounding box center [486, 145] width 36 height 17
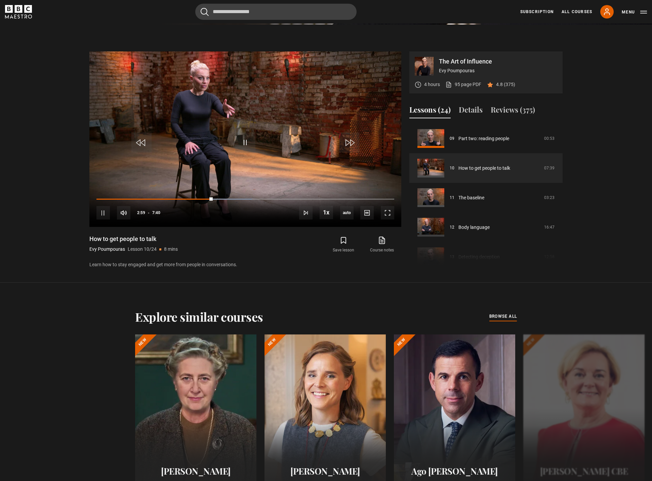
scroll to position [414, 0]
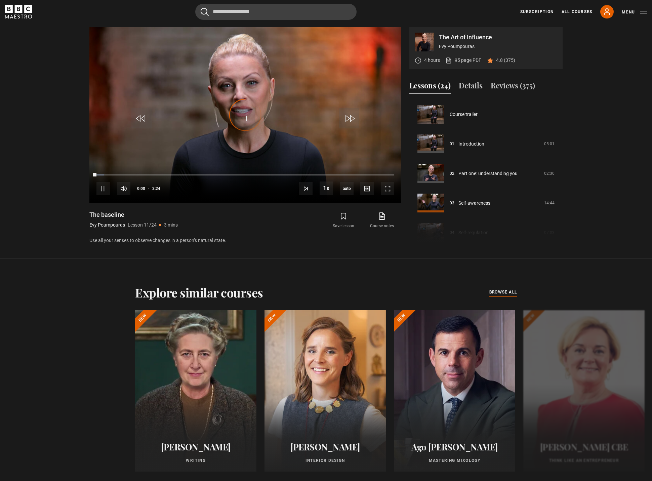
scroll to position [296, 0]
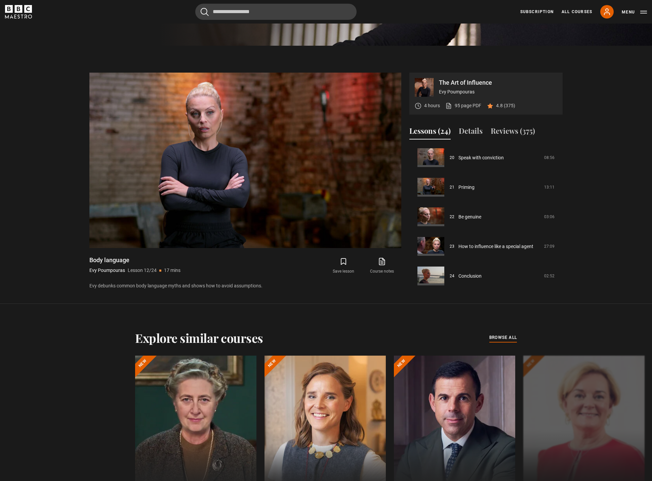
scroll to position [594, 0]
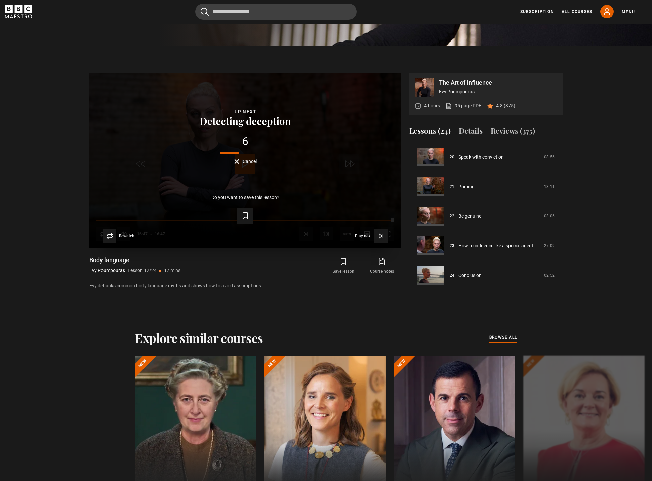
click at [235, 162] on button "Cancel" at bounding box center [245, 161] width 23 height 5
